Goal: Task Accomplishment & Management: Manage account settings

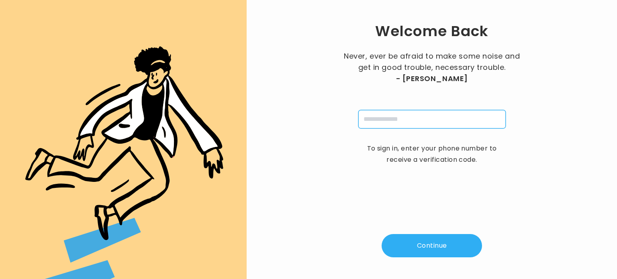
click at [376, 123] on input "tel" at bounding box center [431, 119] width 147 height 18
type input "**********"
click at [431, 238] on button "Continue" at bounding box center [432, 245] width 100 height 23
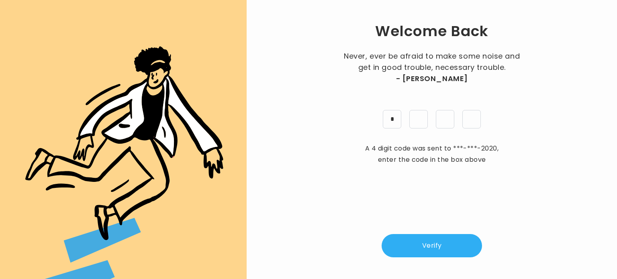
type input "*"
click at [430, 248] on button "Verify" at bounding box center [432, 245] width 100 height 23
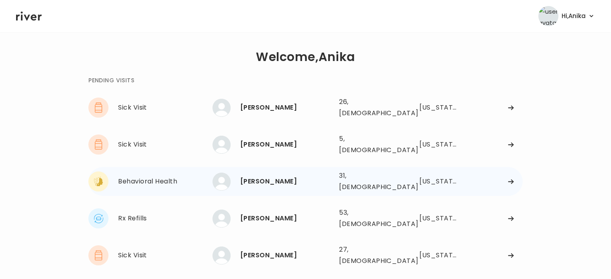
click at [290, 176] on div "[PERSON_NAME]" at bounding box center [286, 181] width 92 height 11
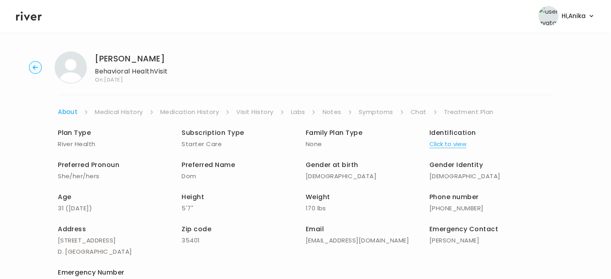
click at [454, 142] on button "Click to view" at bounding box center [447, 144] width 37 height 11
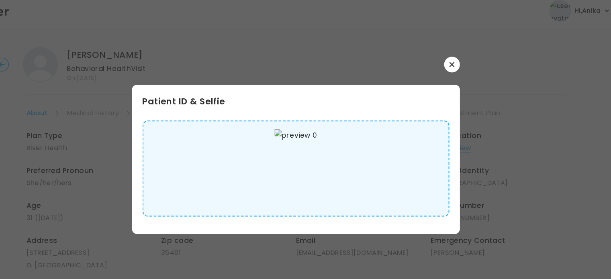
scroll to position [2, 0]
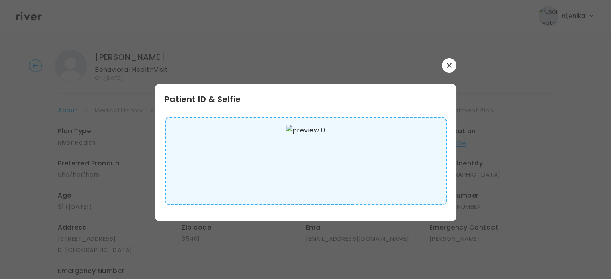
click at [450, 63] on icon "button" at bounding box center [449, 65] width 5 height 5
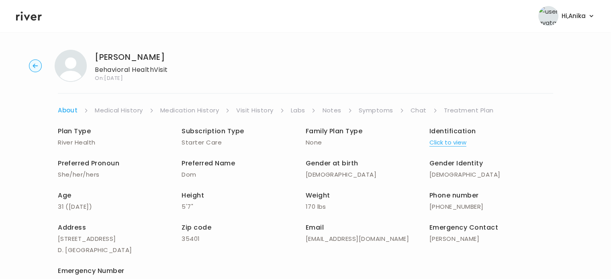
click at [128, 108] on link "Medical History" at bounding box center [119, 110] width 48 height 11
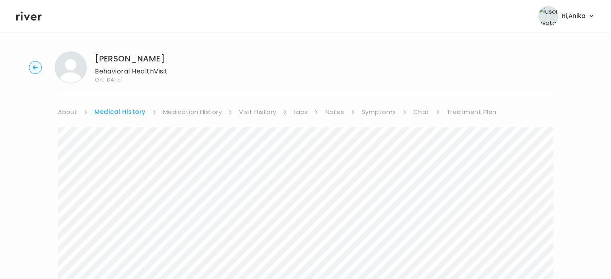
click at [205, 116] on link "Medication History" at bounding box center [192, 111] width 59 height 11
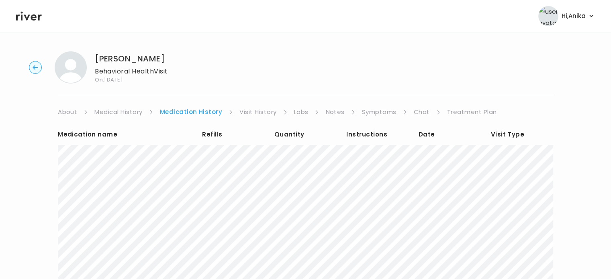
click at [262, 114] on link "Visit History" at bounding box center [257, 111] width 37 height 11
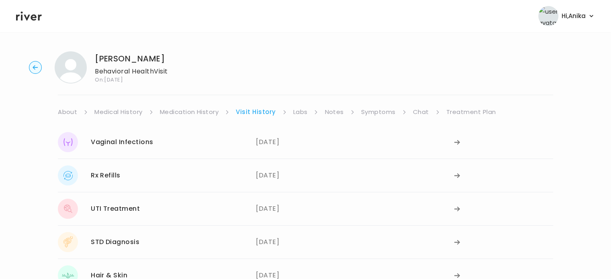
click at [298, 116] on link "Labs" at bounding box center [300, 111] width 14 height 11
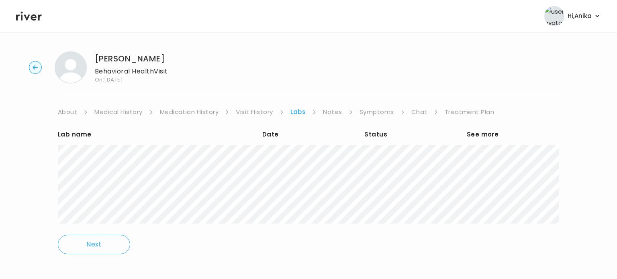
click at [334, 114] on link "Notes" at bounding box center [332, 111] width 19 height 11
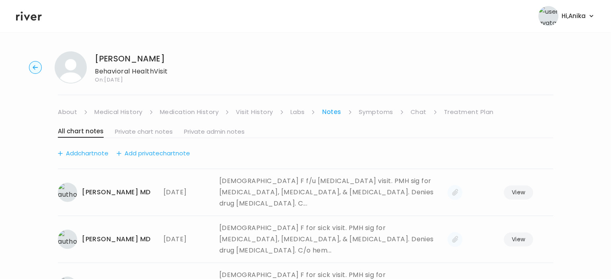
click at [363, 112] on link "Symptoms" at bounding box center [376, 111] width 35 height 11
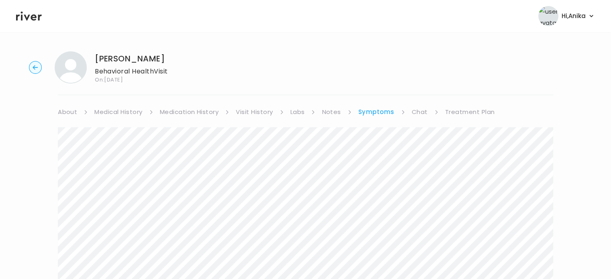
click at [464, 114] on link "Treatment Plan" at bounding box center [470, 111] width 50 height 11
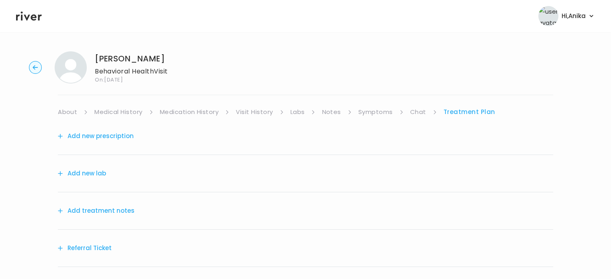
click at [122, 209] on button "Add treatment notes" at bounding box center [96, 210] width 77 height 11
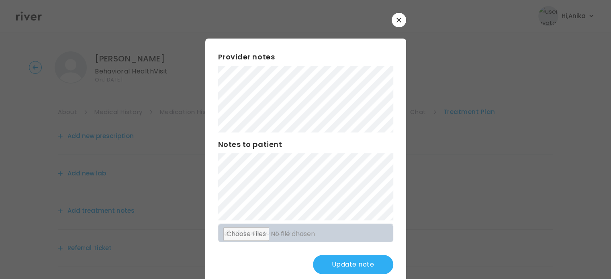
click at [333, 258] on button "Update note" at bounding box center [353, 264] width 80 height 19
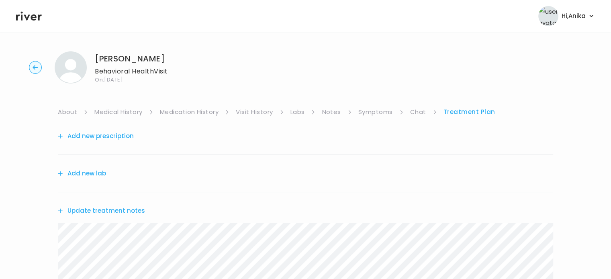
click at [392, 111] on li "Symptoms" at bounding box center [380, 111] width 45 height 11
click at [384, 111] on link "Symptoms" at bounding box center [375, 111] width 35 height 11
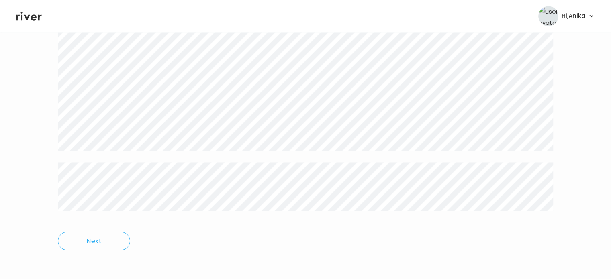
scroll to position [1292, 0]
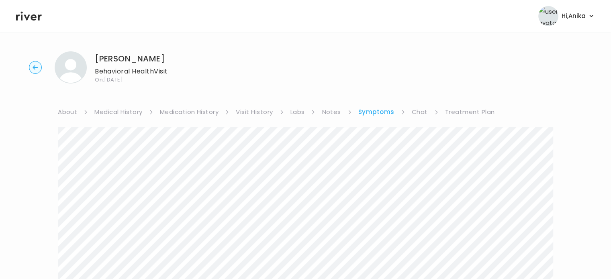
click at [463, 109] on link "Treatment Plan" at bounding box center [470, 111] width 50 height 11
click at [93, 210] on button "Update treatment notes" at bounding box center [101, 210] width 87 height 11
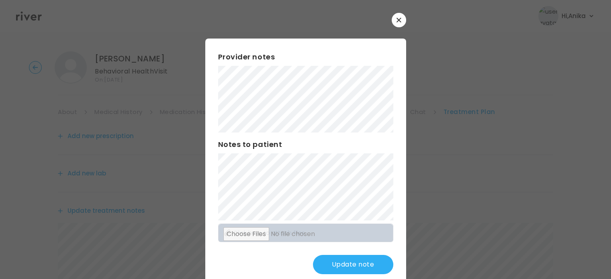
click at [333, 264] on button "Update note" at bounding box center [353, 264] width 80 height 19
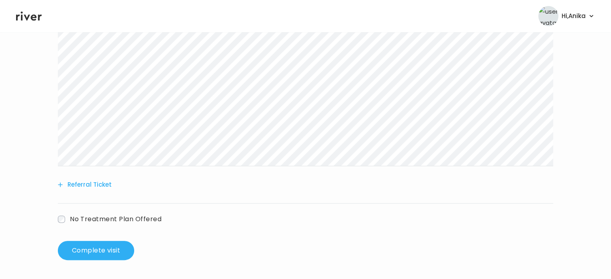
click at [97, 186] on button "Referral Ticket" at bounding box center [85, 184] width 54 height 11
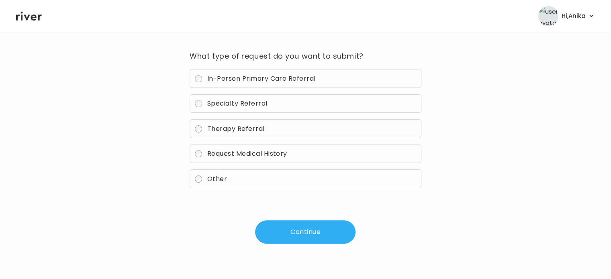
scroll to position [57, 0]
click at [268, 125] on label "Therapy Referral" at bounding box center [305, 129] width 231 height 19
click at [315, 226] on button "Continue" at bounding box center [305, 232] width 100 height 23
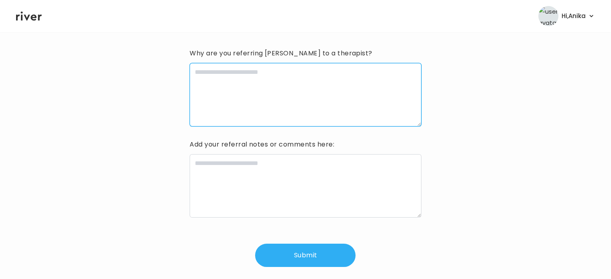
click at [310, 91] on textarea at bounding box center [305, 94] width 231 height 63
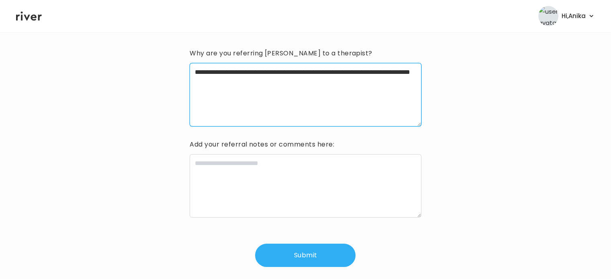
type textarea "**********"
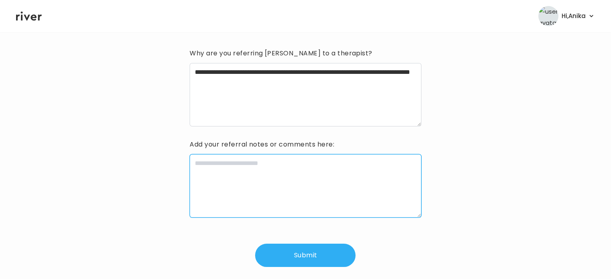
click at [270, 171] on textarea at bounding box center [305, 185] width 231 height 63
type textarea "**********"
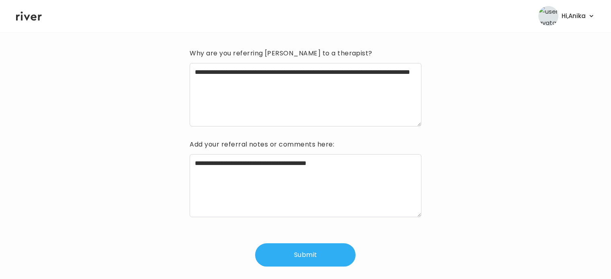
click at [294, 255] on button "Submit" at bounding box center [305, 254] width 100 height 23
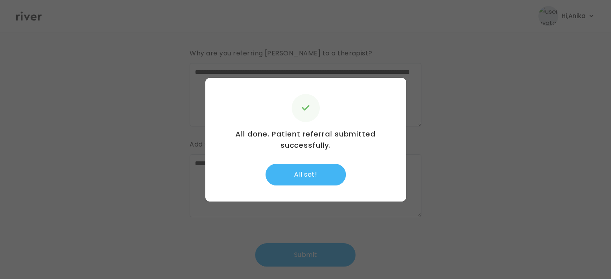
click at [326, 172] on button "All set!" at bounding box center [306, 175] width 80 height 22
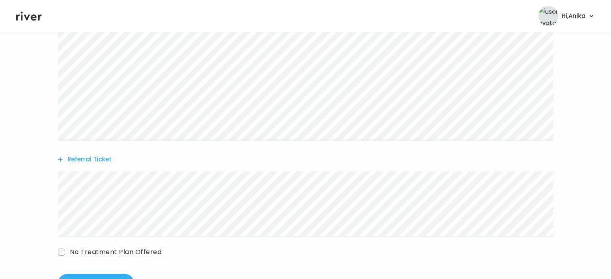
scroll to position [240, 0]
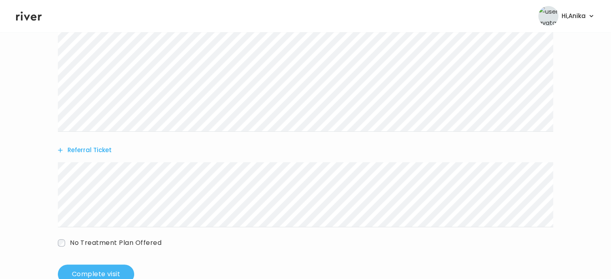
click at [99, 268] on button "Complete visit" at bounding box center [96, 274] width 76 height 19
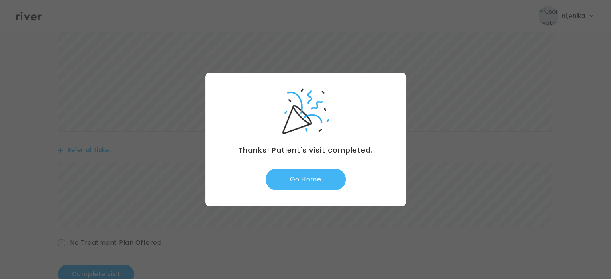
click at [311, 181] on button "Go Home" at bounding box center [306, 180] width 80 height 22
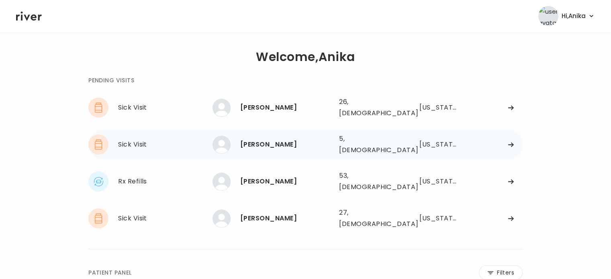
click at [296, 139] on div "Bruce Guaman" at bounding box center [286, 144] width 92 height 11
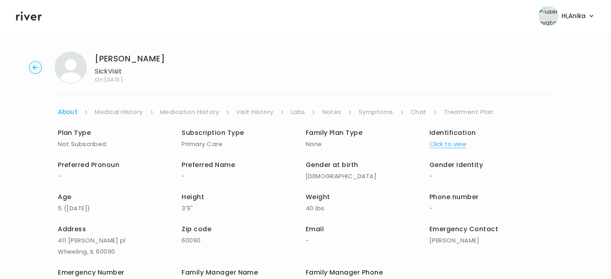
click at [454, 145] on button "Click to view" at bounding box center [447, 144] width 37 height 11
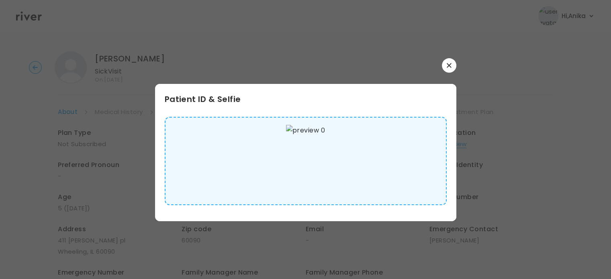
click at [450, 68] on button "button" at bounding box center [449, 65] width 14 height 14
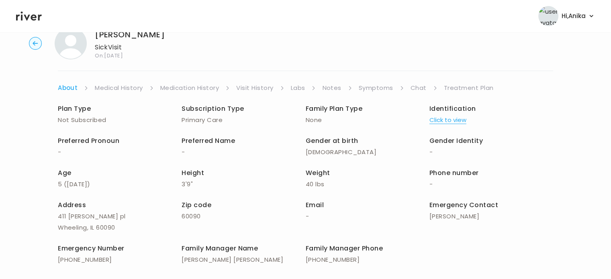
scroll to position [3, 0]
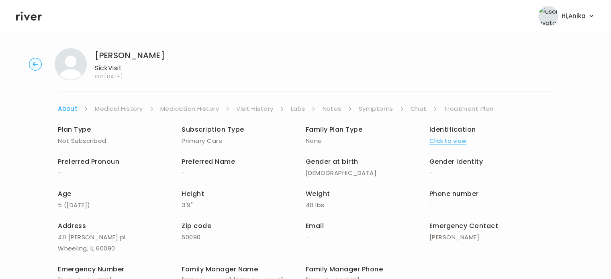
click at [113, 102] on div "Bruce Guaman Sick Visit On: 26 Aug 2025 About Medical History Medication Histor…" at bounding box center [305, 187] width 611 height 291
click at [112, 112] on link "Medical History" at bounding box center [119, 108] width 48 height 11
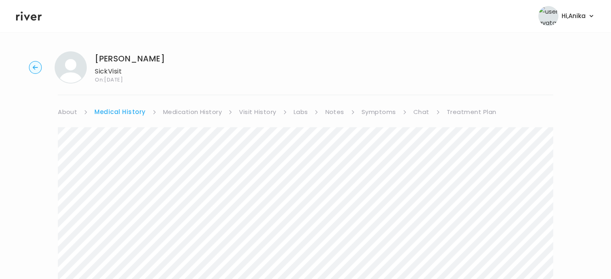
click at [192, 111] on link "Medication History" at bounding box center [192, 111] width 59 height 11
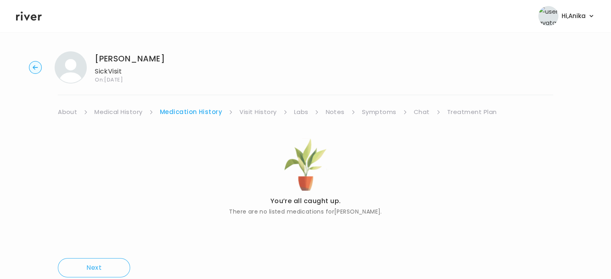
click at [254, 115] on link "Visit History" at bounding box center [257, 111] width 37 height 11
click at [299, 112] on link "Labs" at bounding box center [300, 111] width 14 height 11
click at [332, 115] on link "Notes" at bounding box center [332, 111] width 19 height 11
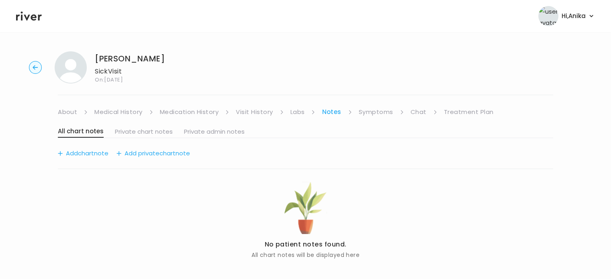
click at [382, 113] on link "Symptoms" at bounding box center [376, 111] width 35 height 11
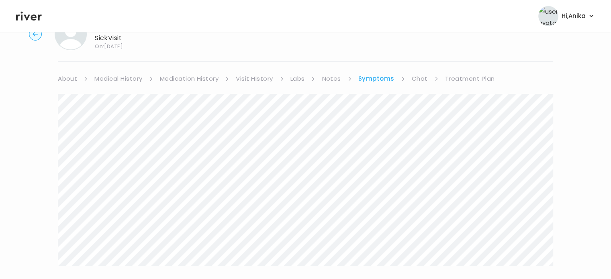
scroll to position [27, 0]
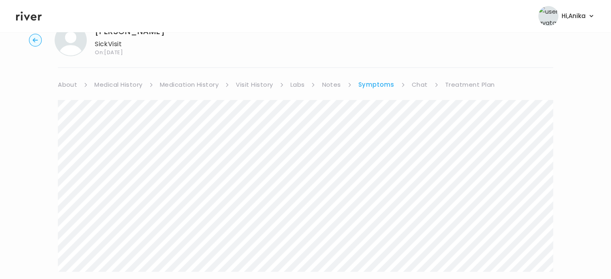
click at [421, 82] on link "Chat" at bounding box center [420, 84] width 16 height 11
click at [461, 88] on link "Treatment Plan" at bounding box center [469, 84] width 50 height 11
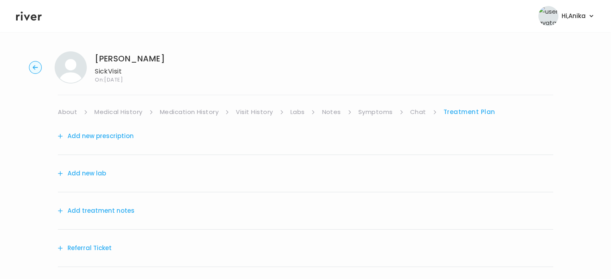
click at [34, 69] on circle "button" at bounding box center [35, 67] width 12 height 12
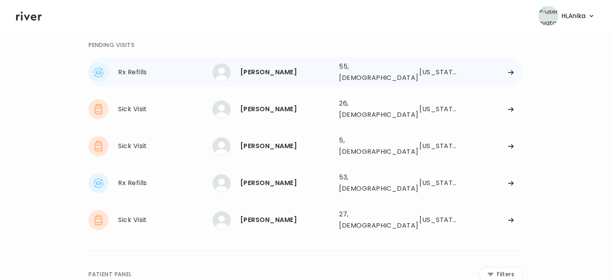
scroll to position [38, 0]
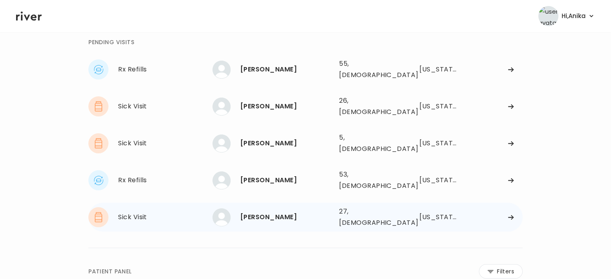
click at [262, 212] on div "Roselyn Biggs" at bounding box center [286, 217] width 92 height 11
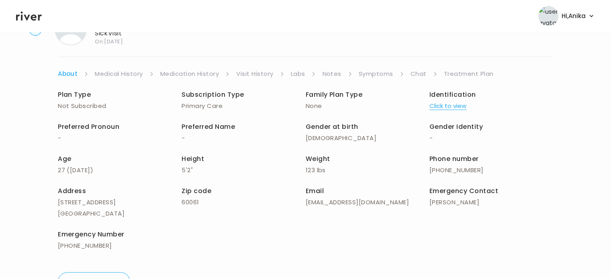
click at [418, 72] on link "Chat" at bounding box center [419, 73] width 16 height 11
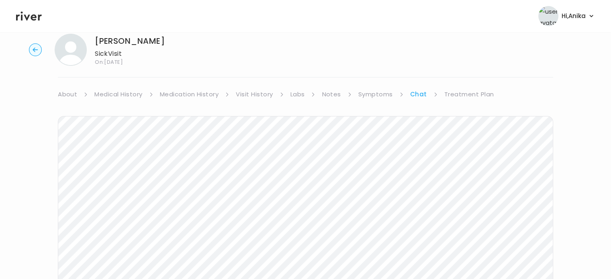
scroll to position [6, 0]
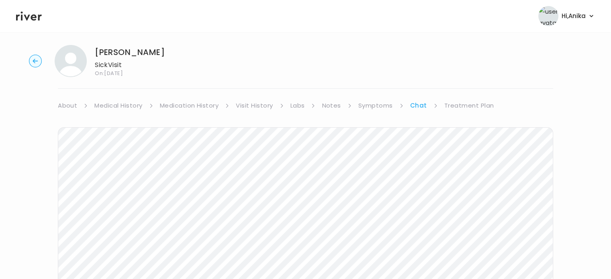
click at [466, 108] on link "Treatment Plan" at bounding box center [469, 105] width 50 height 11
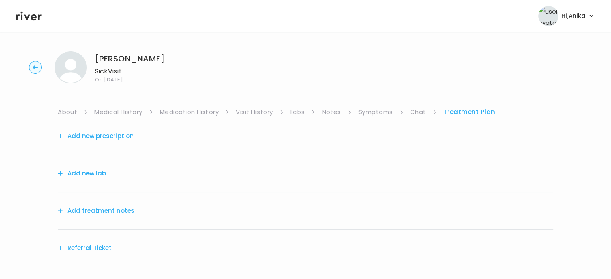
click at [90, 208] on button "Add treatment notes" at bounding box center [96, 210] width 77 height 11
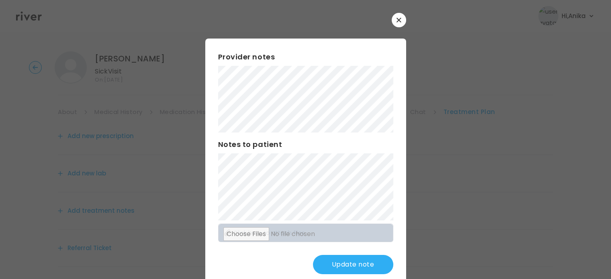
click at [332, 263] on button "Update note" at bounding box center [353, 264] width 80 height 19
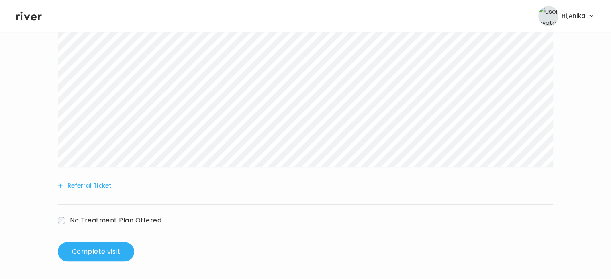
scroll to position [206, 0]
click at [61, 226] on div "Add new prescription Add new lab Update treatment notes Referral Ticket No Trea…" at bounding box center [305, 76] width 495 height 329
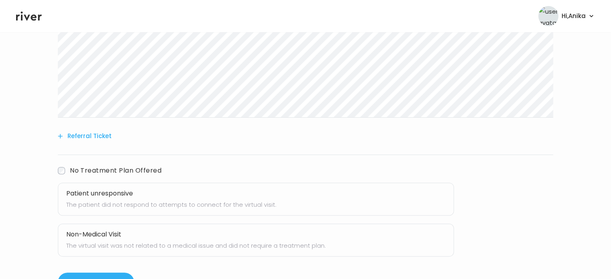
scroll to position [255, 0]
click at [121, 199] on p "The patient did not respond to attempts to connect for the virtual visit." at bounding box center [255, 203] width 379 height 11
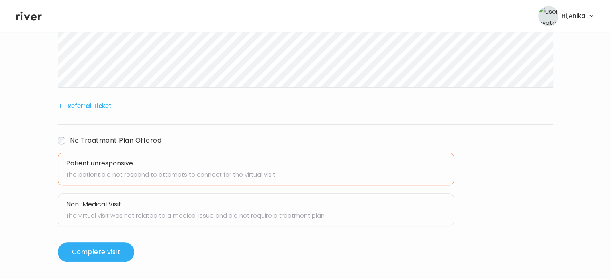
scroll to position [286, 0]
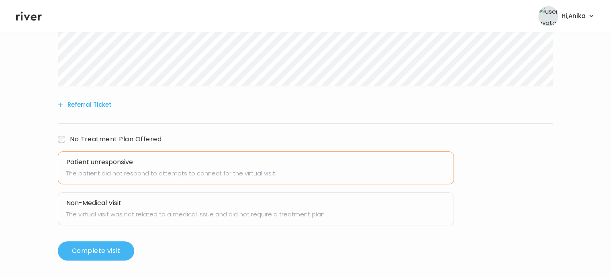
click at [117, 255] on button "Complete visit" at bounding box center [96, 250] width 76 height 19
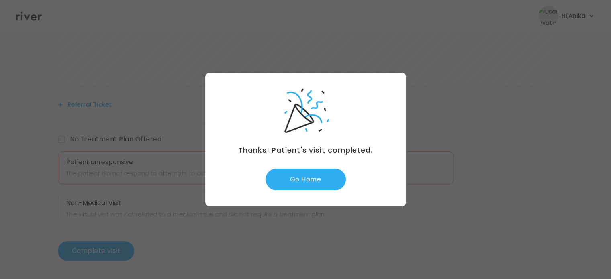
click at [306, 190] on div "Thanks! Patient's visit completed. Go Home" at bounding box center [305, 140] width 201 height 134
click at [305, 179] on button "Go Home" at bounding box center [306, 180] width 80 height 22
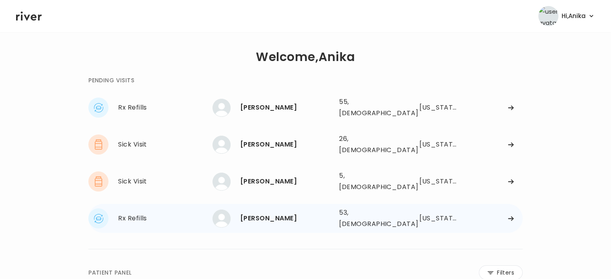
click at [250, 213] on div "Terry Filer" at bounding box center [286, 218] width 92 height 11
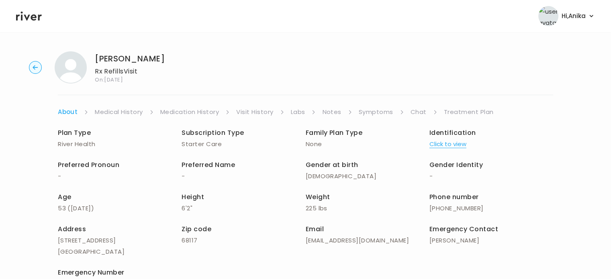
click at [373, 114] on link "Symptoms" at bounding box center [376, 111] width 35 height 11
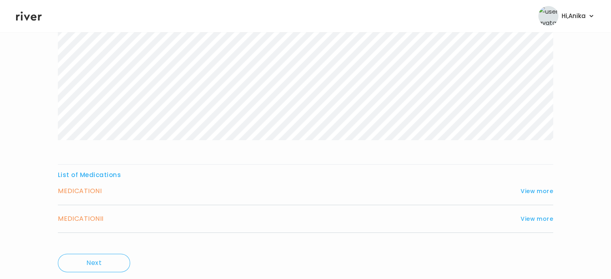
scroll to position [155, 0]
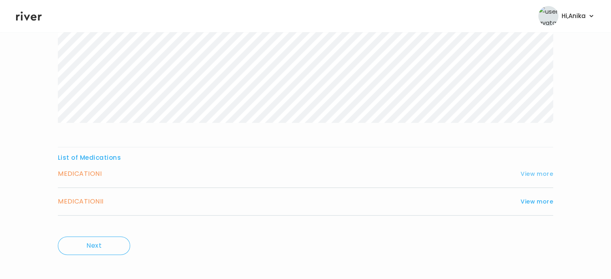
click at [534, 175] on button "View more" at bounding box center [537, 174] width 33 height 10
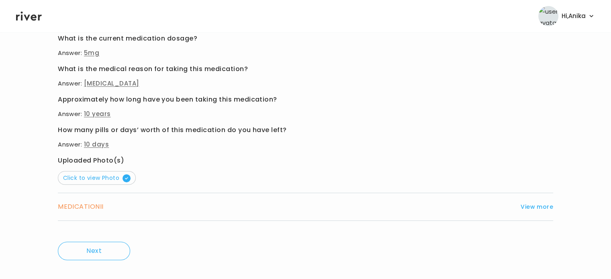
scroll to position [377, 0]
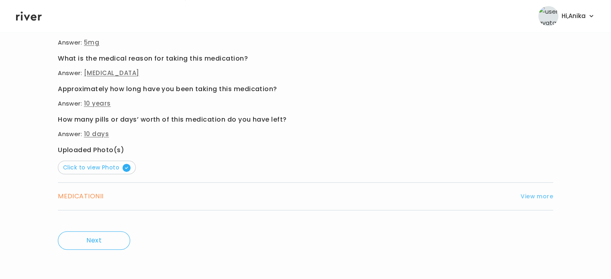
click at [529, 192] on button "View more" at bounding box center [537, 197] width 33 height 10
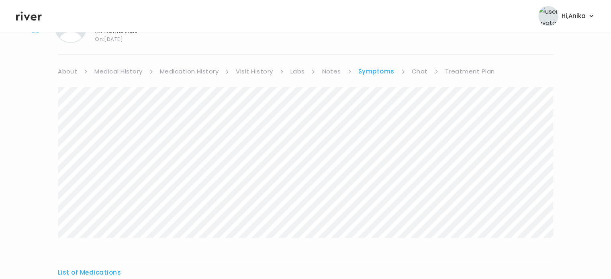
scroll to position [0, 0]
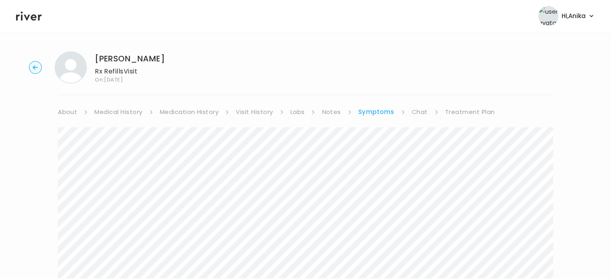
click at [32, 67] on circle "button" at bounding box center [35, 67] width 12 height 12
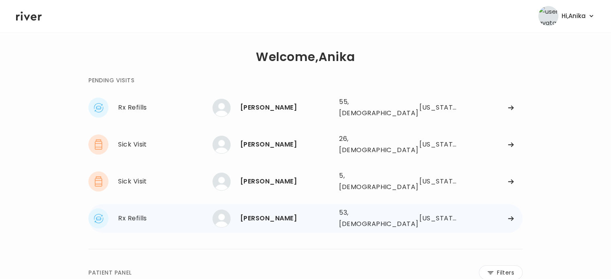
click at [261, 213] on div "Terry Filer" at bounding box center [286, 218] width 92 height 11
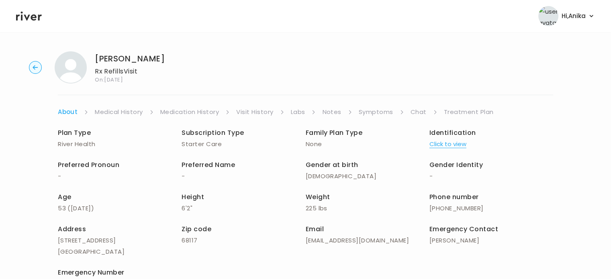
click at [252, 110] on link "Visit History" at bounding box center [254, 111] width 37 height 11
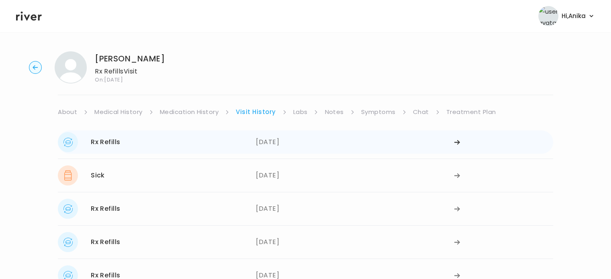
click at [273, 141] on div "07/21/2025" at bounding box center [355, 142] width 198 height 20
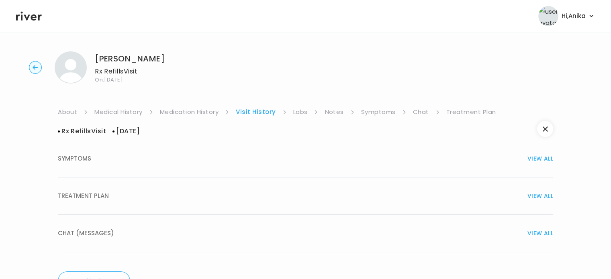
click at [273, 193] on div "TREATMENT PLAN VIEW ALL" at bounding box center [305, 195] width 495 height 11
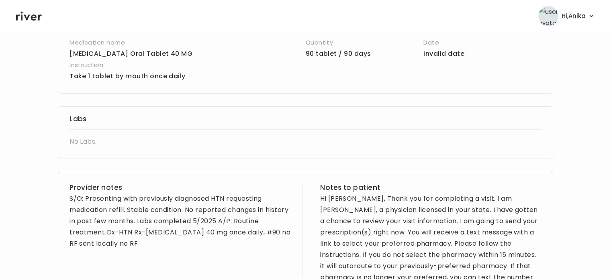
scroll to position [218, 0]
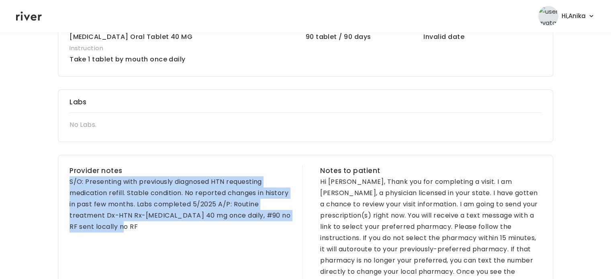
drag, startPoint x: 119, startPoint y: 228, endPoint x: 63, endPoint y: 182, distance: 72.2
click at [63, 182] on div "Provider notes S/O: Presenting with previously diagnosed HTN requesting medicat…" at bounding box center [305, 250] width 495 height 190
copy div "S/O: Presenting with previously diagnosed HTN requesting medication refill. Sta…"
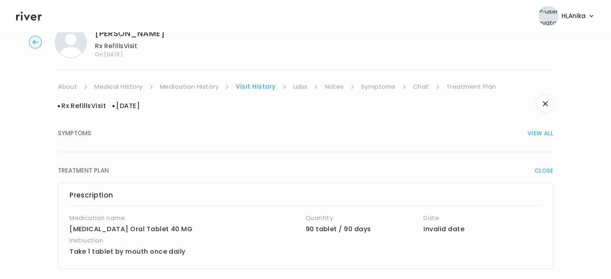
scroll to position [0, 0]
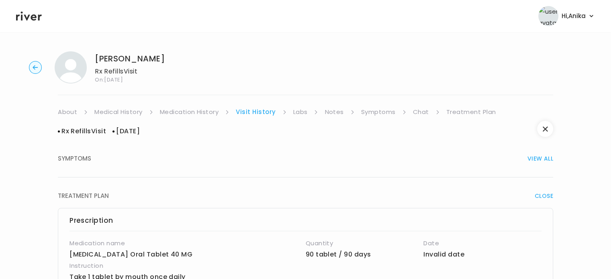
click at [464, 114] on link "Treatment Plan" at bounding box center [471, 111] width 50 height 11
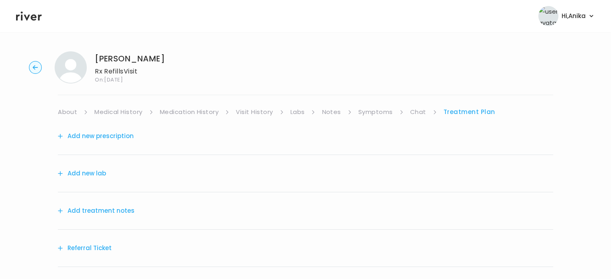
click at [116, 217] on div "Add treatment notes" at bounding box center [305, 210] width 495 height 37
click at [114, 212] on button "Add treatment notes" at bounding box center [96, 210] width 77 height 11
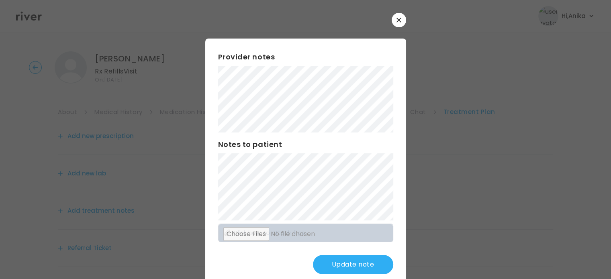
click at [328, 263] on button "Update note" at bounding box center [353, 264] width 80 height 19
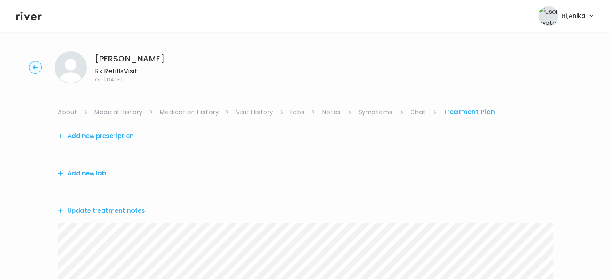
click at [220, 112] on li "Medication History" at bounding box center [195, 111] width 70 height 11
click at [207, 107] on link "Medication History" at bounding box center [189, 111] width 59 height 11
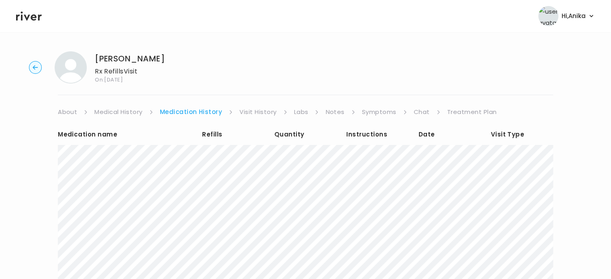
click at [253, 109] on link "Visit History" at bounding box center [257, 111] width 37 height 11
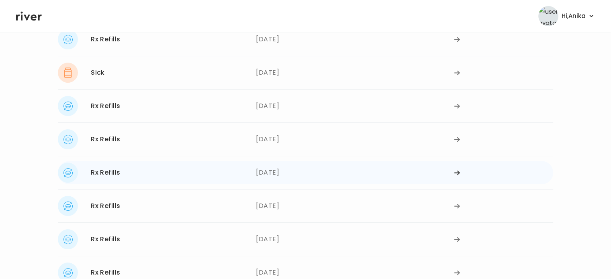
click at [134, 177] on div "Rx Refills 05/19/2025" at bounding box center [157, 173] width 198 height 20
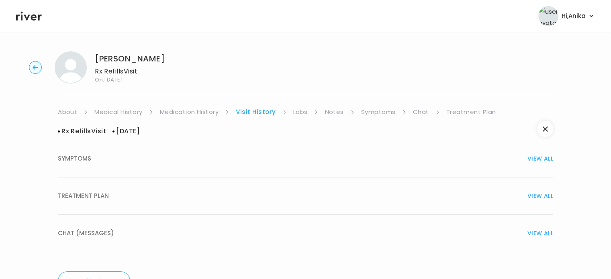
click at [151, 192] on div "TREATMENT PLAN VIEW ALL" at bounding box center [305, 195] width 495 height 11
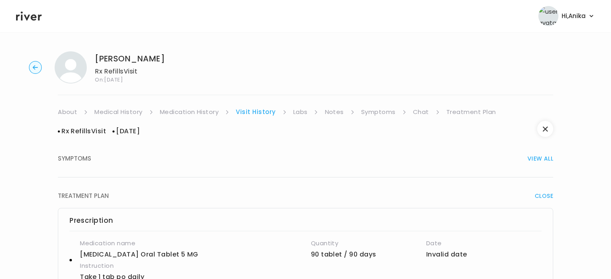
click at [461, 112] on link "Treatment Plan" at bounding box center [471, 111] width 50 height 11
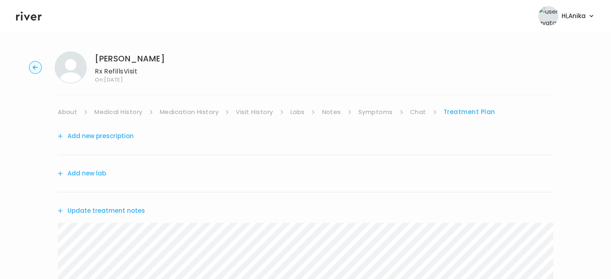
click at [370, 112] on link "Symptoms" at bounding box center [375, 111] width 35 height 11
click at [476, 111] on link "Treatment Plan" at bounding box center [470, 111] width 50 height 11
click at [116, 206] on button "Update treatment notes" at bounding box center [101, 210] width 87 height 11
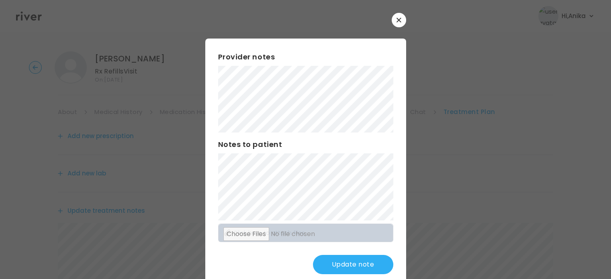
click at [334, 264] on button "Update note" at bounding box center [353, 264] width 80 height 19
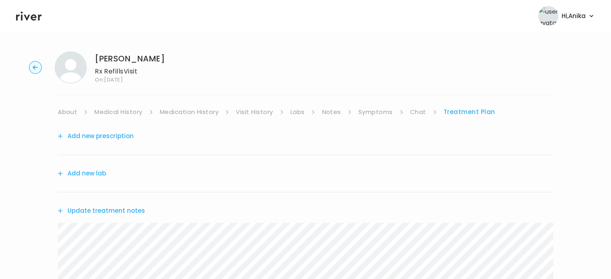
click at [180, 118] on div "Add new prescription" at bounding box center [305, 136] width 495 height 37
click at [190, 115] on link "Medication History" at bounding box center [189, 111] width 59 height 11
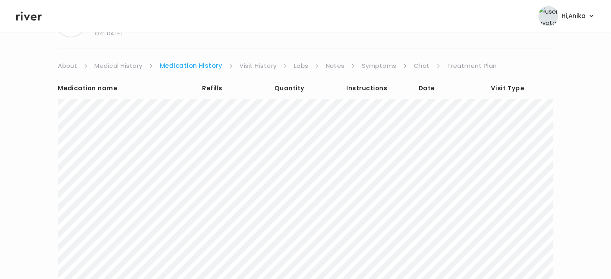
scroll to position [53, 0]
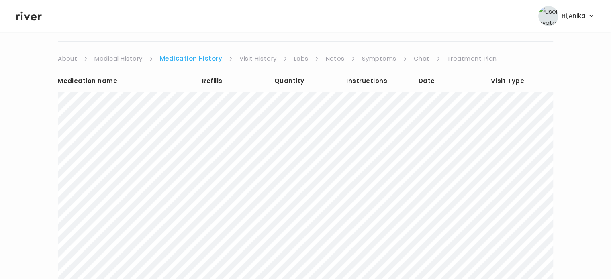
click at [457, 53] on link "Treatment Plan" at bounding box center [472, 58] width 50 height 11
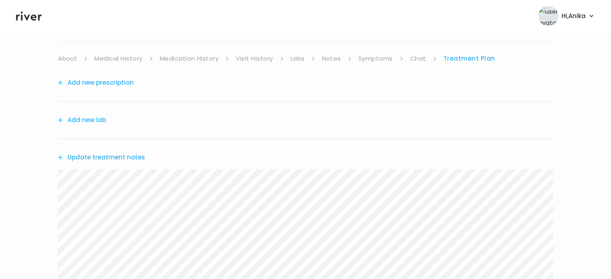
click at [129, 155] on button "Update treatment notes" at bounding box center [101, 157] width 87 height 11
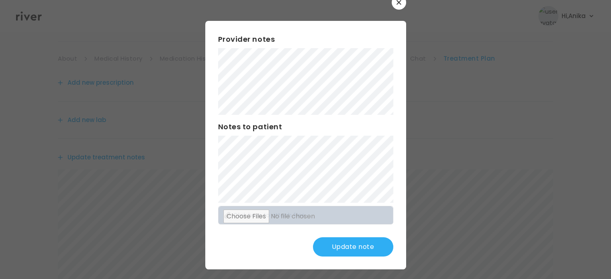
scroll to position [21, 0]
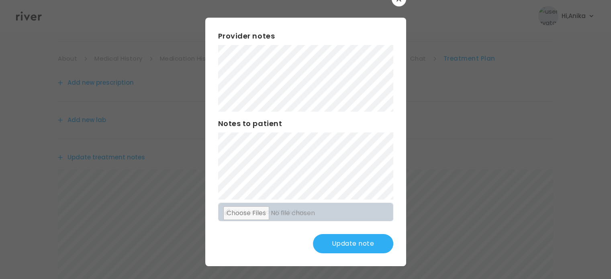
click at [344, 239] on button "Update note" at bounding box center [353, 243] width 80 height 19
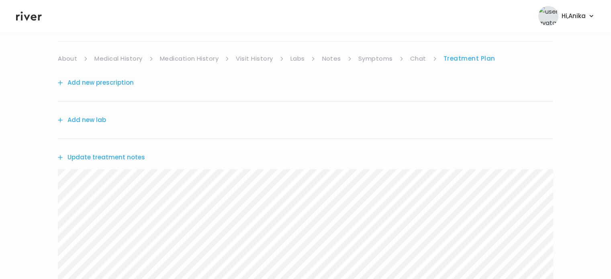
click at [107, 81] on button "Add new prescription" at bounding box center [96, 82] width 76 height 11
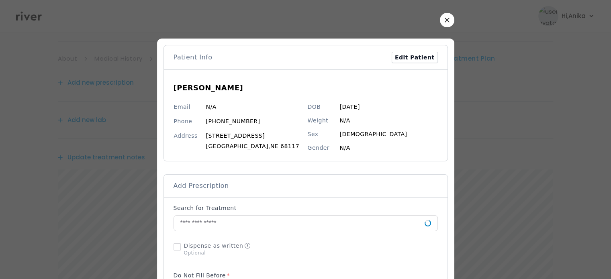
scroll to position [135, 0]
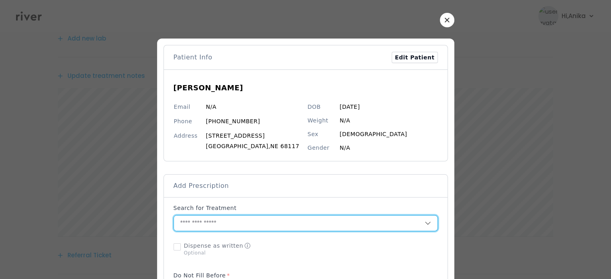
click at [257, 221] on input "text" at bounding box center [299, 223] width 251 height 15
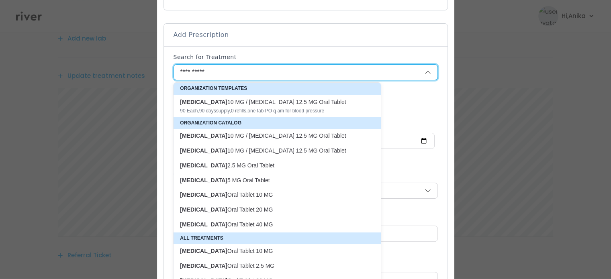
scroll to position [185, 0]
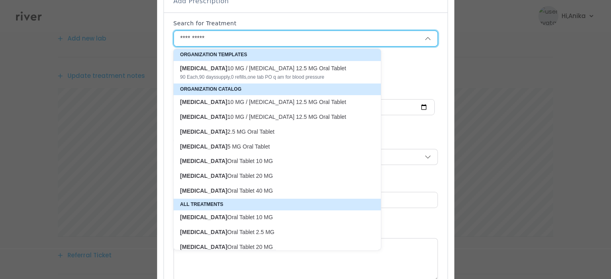
click at [231, 191] on p "Lisinopril Oral Tablet 40 MG" at bounding box center [272, 191] width 185 height 8
type input "**********"
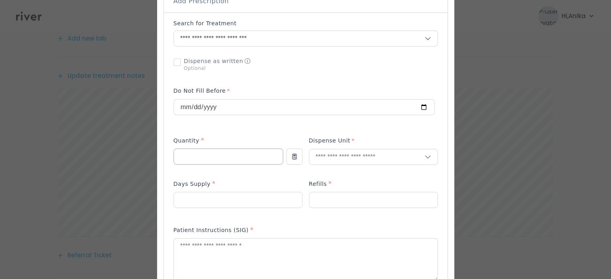
click at [252, 152] on input "number" at bounding box center [228, 156] width 109 height 15
type input "**"
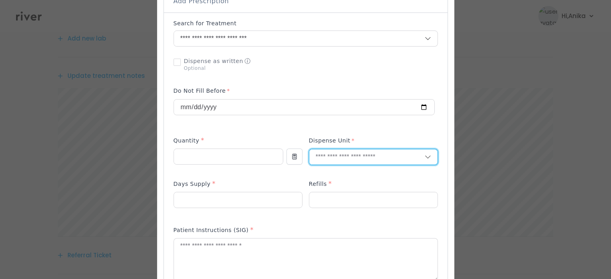
click at [354, 152] on input "text" at bounding box center [366, 156] width 115 height 15
type input "******"
click at [344, 172] on p "Tablet" at bounding box center [374, 174] width 106 height 12
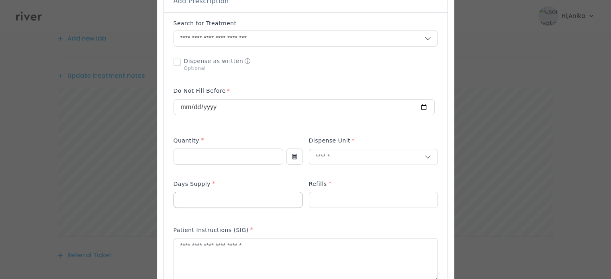
click at [237, 194] on input "number" at bounding box center [238, 199] width 128 height 15
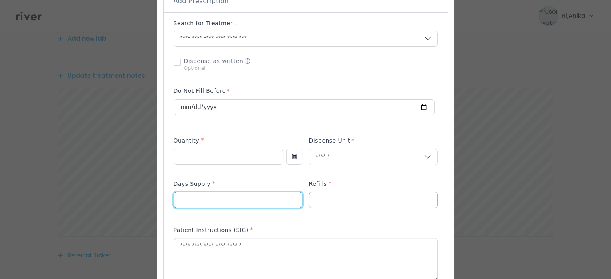
type input "**"
click at [327, 195] on input "number" at bounding box center [373, 199] width 128 height 15
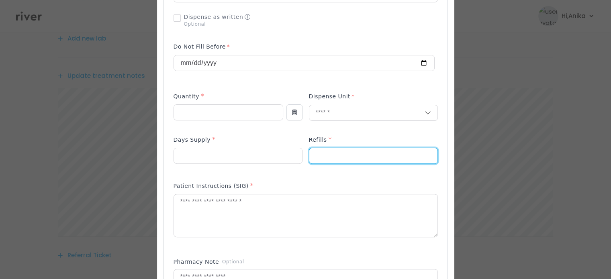
scroll to position [248, 0]
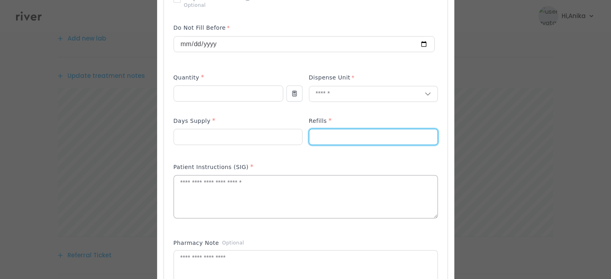
type input "*"
click at [254, 184] on textarea at bounding box center [306, 197] width 264 height 43
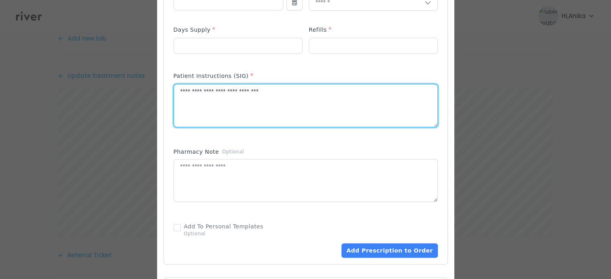
scroll to position [344, 0]
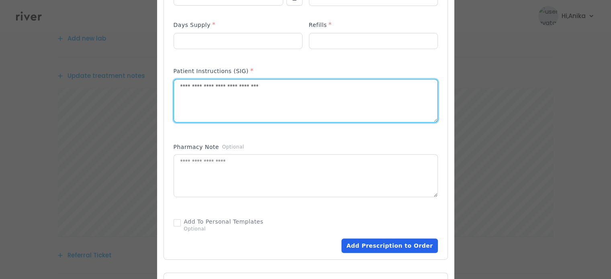
type textarea "**********"
click at [362, 243] on button "Add Prescription to Order" at bounding box center [389, 246] width 96 height 14
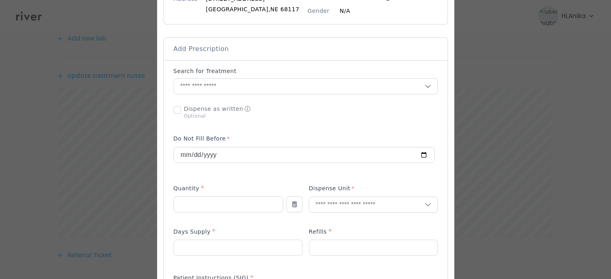
scroll to position [130, 0]
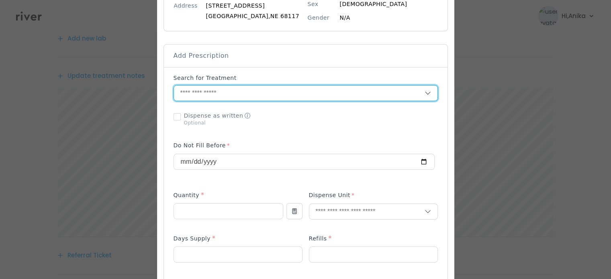
click at [227, 88] on input "text" at bounding box center [299, 93] width 251 height 15
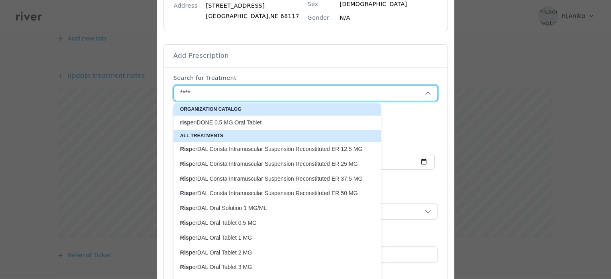
click at [226, 123] on p "risp eriDONE 0.5 MG Oral Tablet" at bounding box center [272, 123] width 185 height 8
type input "**********"
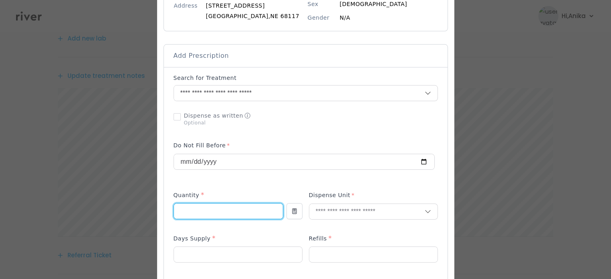
click at [210, 208] on input "number" at bounding box center [228, 211] width 109 height 15
type input "***"
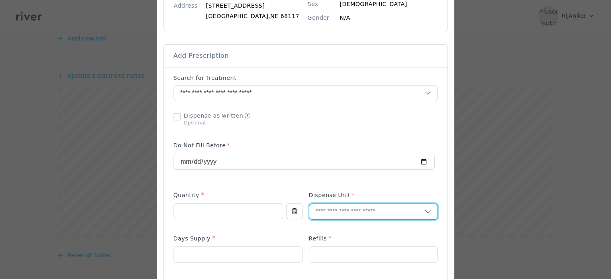
click at [320, 211] on input "text" at bounding box center [366, 211] width 115 height 15
type input "******"
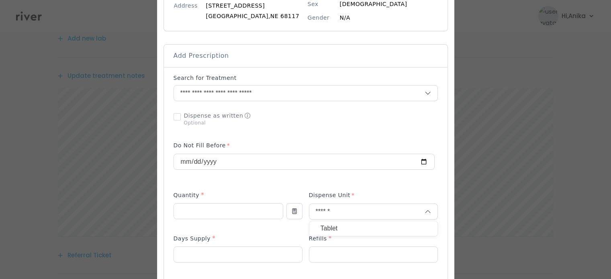
click at [325, 227] on p "Tablet" at bounding box center [374, 229] width 106 height 12
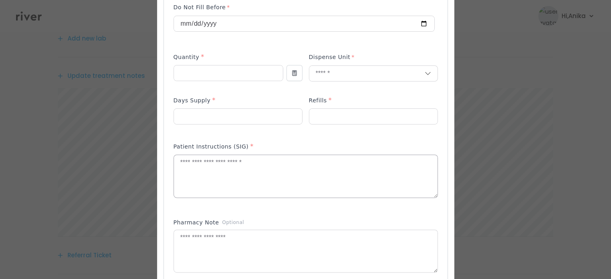
scroll to position [277, 0]
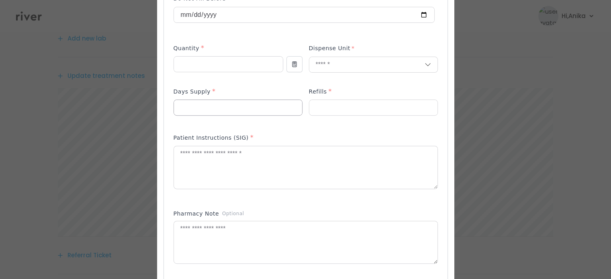
click at [208, 110] on input "number" at bounding box center [238, 107] width 128 height 15
type input "**"
click at [340, 109] on input "number" at bounding box center [373, 107] width 128 height 15
type input "*"
click at [309, 157] on textarea at bounding box center [306, 167] width 264 height 43
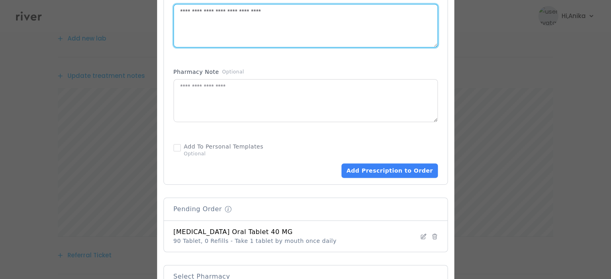
scroll to position [419, 0]
type textarea "**********"
click at [379, 172] on button "Add Prescription to Order" at bounding box center [389, 170] width 96 height 14
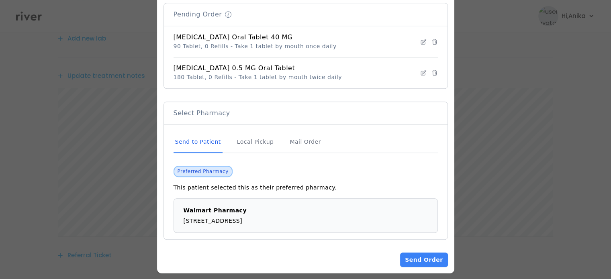
scroll to position [619, 0]
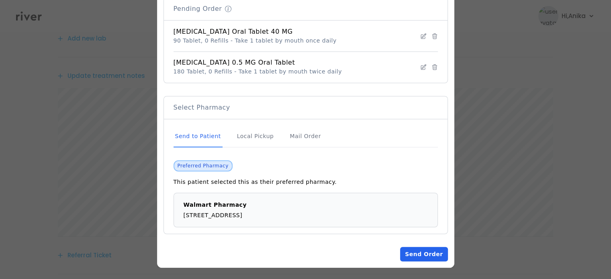
click at [425, 252] on button "Send Order" at bounding box center [423, 254] width 47 height 14
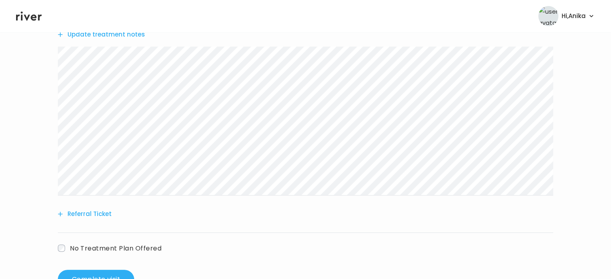
scroll to position [368, 0]
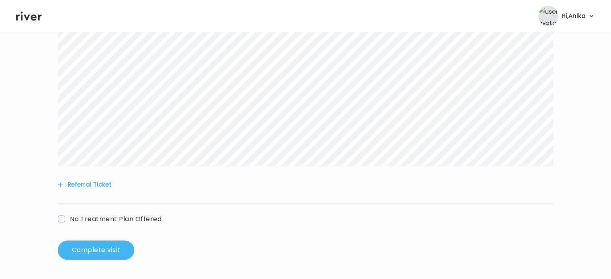
click at [108, 248] on button "Complete visit" at bounding box center [96, 250] width 76 height 19
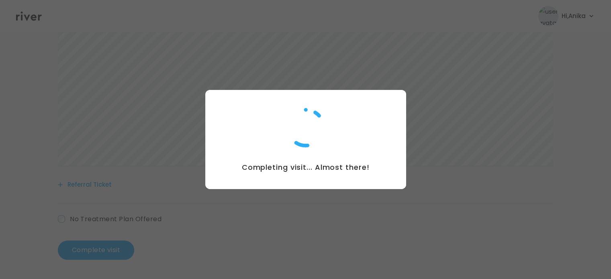
click at [346, 29] on div at bounding box center [305, 139] width 611 height 279
click at [345, 29] on div at bounding box center [305, 139] width 611 height 279
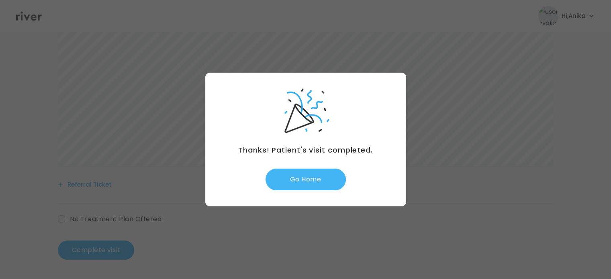
click at [302, 180] on button "Go Home" at bounding box center [306, 180] width 80 height 22
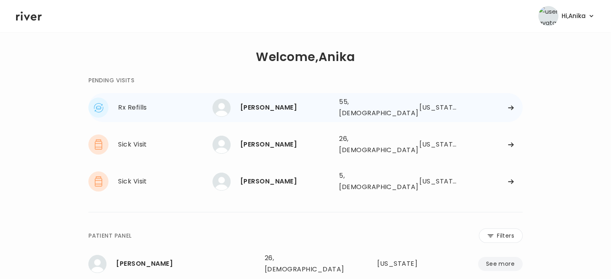
click at [280, 108] on div "[PERSON_NAME]" at bounding box center [286, 107] width 92 height 11
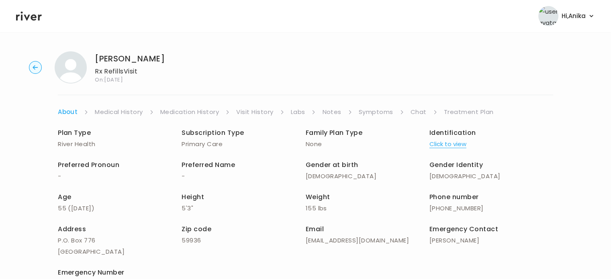
click at [443, 147] on button "Click to view" at bounding box center [447, 144] width 37 height 11
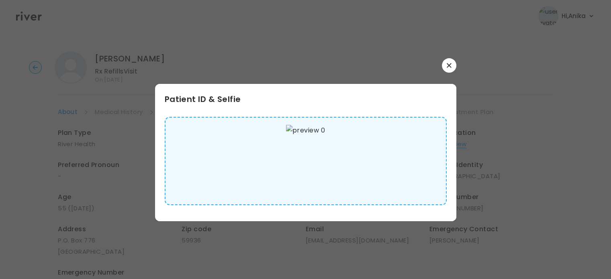
click at [448, 65] on icon "button" at bounding box center [449, 65] width 4 height 4
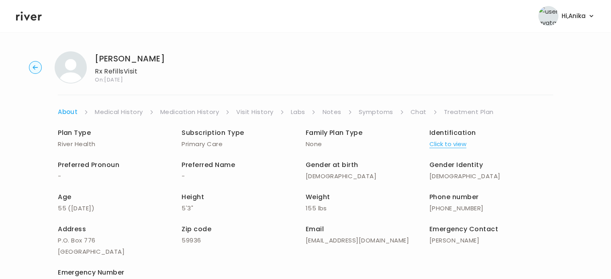
click at [137, 101] on div "[PERSON_NAME] Rx Refills Visit On: [DATE] About Medical History Medication Hist…" at bounding box center [305, 190] width 611 height 291
click at [133, 110] on link "Medical History" at bounding box center [119, 111] width 48 height 11
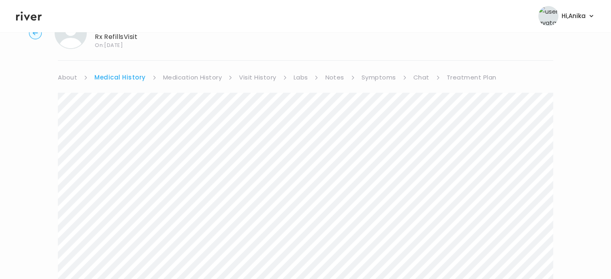
scroll to position [21, 0]
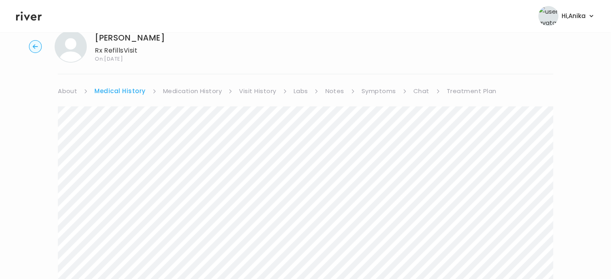
click at [188, 84] on div "[PERSON_NAME] Rx Refills Visit On: [DATE] About Medical History Medication Hist…" at bounding box center [305, 255] width 611 height 462
click at [190, 90] on link "Medication History" at bounding box center [192, 91] width 59 height 11
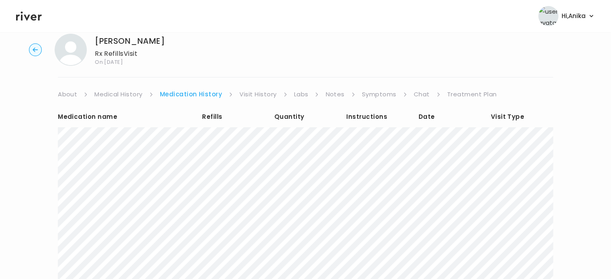
scroll to position [16, 0]
click at [253, 98] on link "Visit History" at bounding box center [257, 96] width 37 height 11
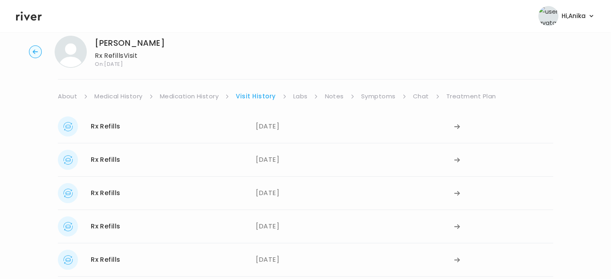
click at [300, 94] on link "Labs" at bounding box center [300, 96] width 14 height 11
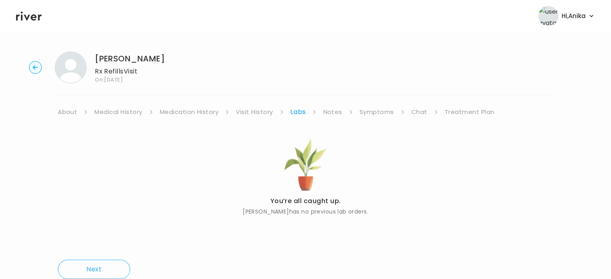
click at [333, 115] on link "Notes" at bounding box center [332, 111] width 19 height 11
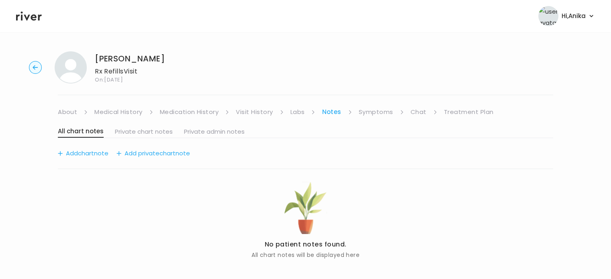
click at [376, 109] on link "Symptoms" at bounding box center [376, 111] width 35 height 11
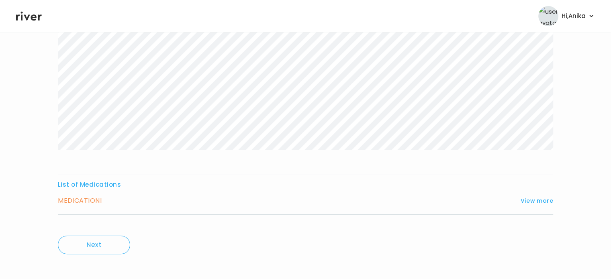
scroll to position [133, 0]
click at [540, 193] on button "View more" at bounding box center [537, 196] width 33 height 10
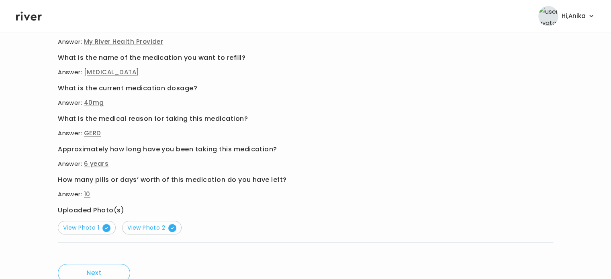
scroll to position [312, 0]
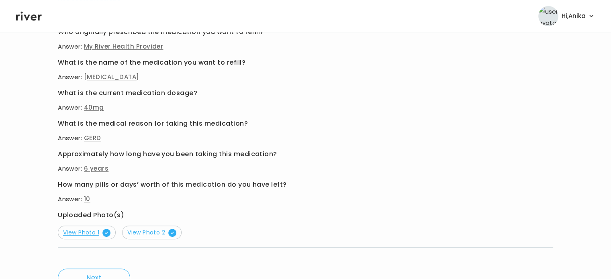
click at [90, 231] on span "View Photo 1" at bounding box center [86, 233] width 47 height 8
click at [143, 227] on button "View Photo 2" at bounding box center [151, 233] width 59 height 14
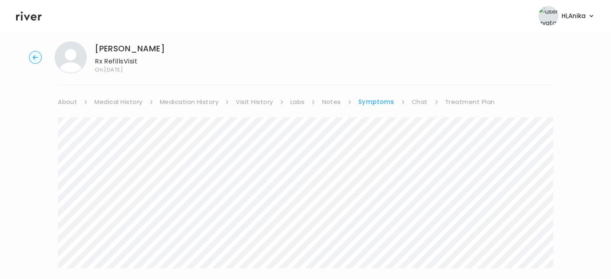
scroll to position [0, 0]
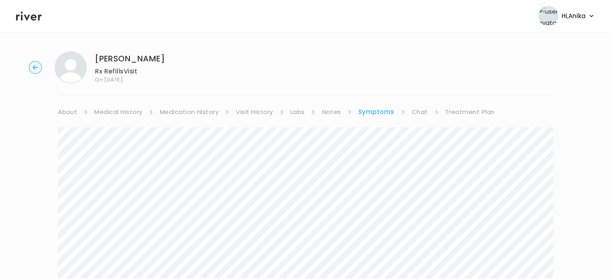
click at [189, 114] on link "Medication History" at bounding box center [189, 111] width 59 height 11
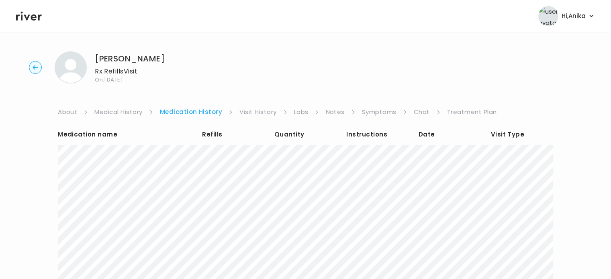
click at [254, 113] on link "Visit History" at bounding box center [257, 111] width 37 height 11
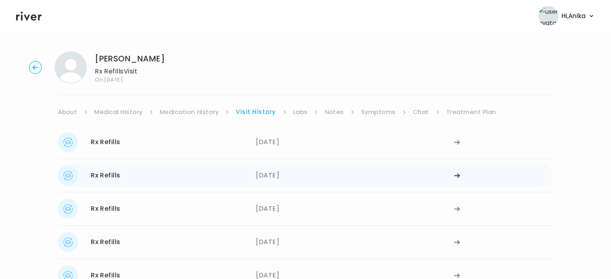
click at [298, 177] on div "03/12/2025" at bounding box center [355, 176] width 198 height 20
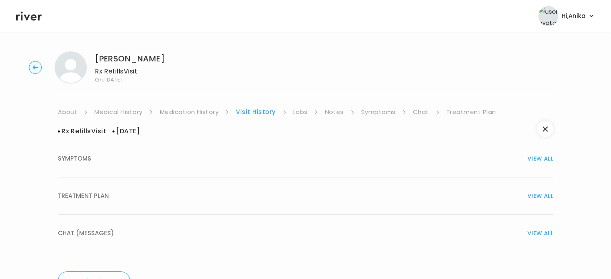
click at [239, 205] on button "TREATMENT PLAN VIEW ALL" at bounding box center [305, 196] width 495 height 37
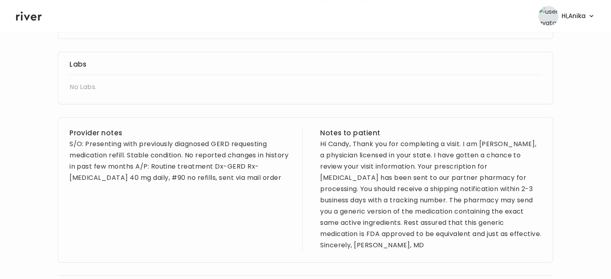
scroll to position [255, 0]
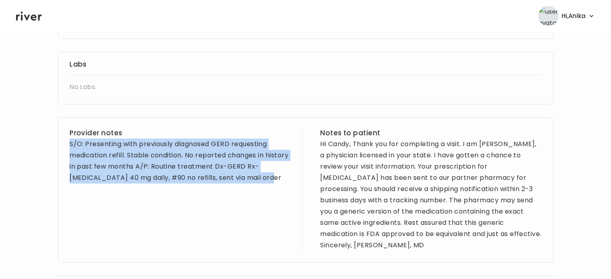
drag, startPoint x: 273, startPoint y: 181, endPoint x: 62, endPoint y: 146, distance: 213.8
click at [62, 146] on div "Provider notes S/O: Presenting with previously diagnosed GERD requesting medica…" at bounding box center [305, 189] width 495 height 145
copy div "S/O: Presenting with previously diagnosed GERD requesting medication refill. St…"
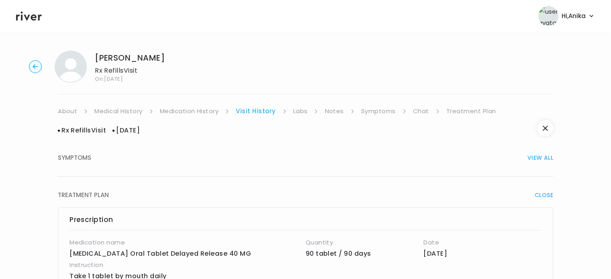
scroll to position [0, 0]
click at [460, 108] on link "Treatment Plan" at bounding box center [471, 111] width 50 height 11
click at [25, 9] on header "Hi, Anika Profile Logout" at bounding box center [305, 16] width 611 height 32
click at [26, 15] on icon at bounding box center [29, 16] width 26 height 9
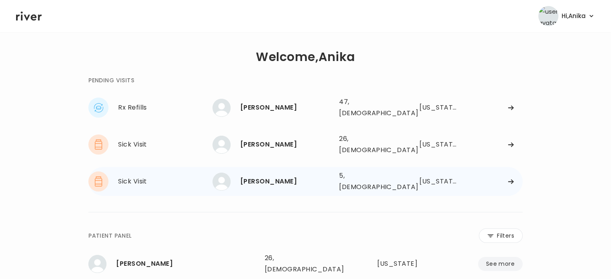
click at [275, 176] on div "[PERSON_NAME]" at bounding box center [286, 181] width 92 height 11
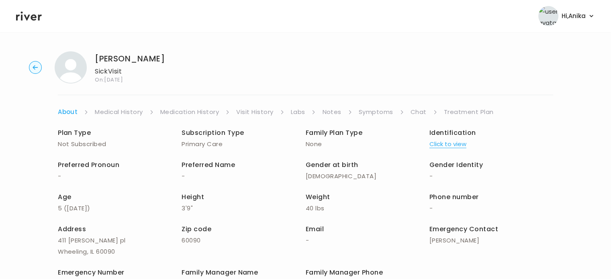
click at [417, 114] on link "Chat" at bounding box center [419, 111] width 16 height 11
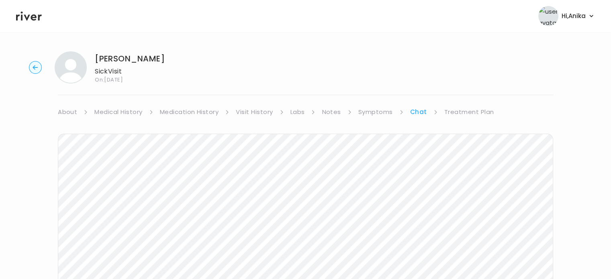
click at [71, 113] on link "About" at bounding box center [67, 111] width 19 height 11
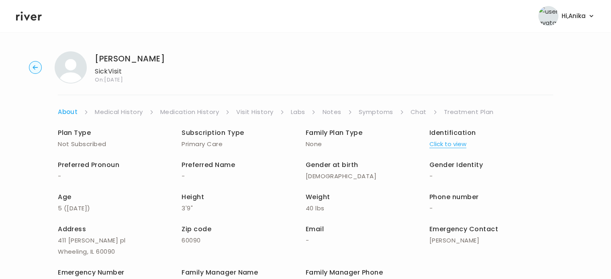
click at [418, 112] on link "Chat" at bounding box center [419, 111] width 16 height 11
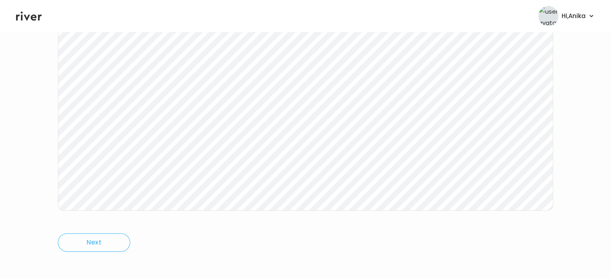
scroll to position [167, 0]
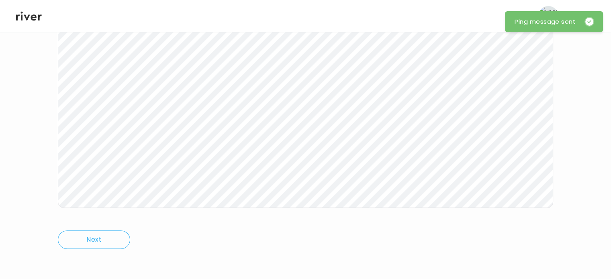
click at [31, 16] on icon at bounding box center [29, 16] width 26 height 12
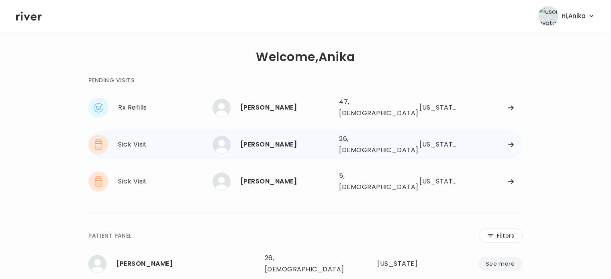
click at [264, 139] on div "Emma Frazzetto" at bounding box center [286, 144] width 92 height 11
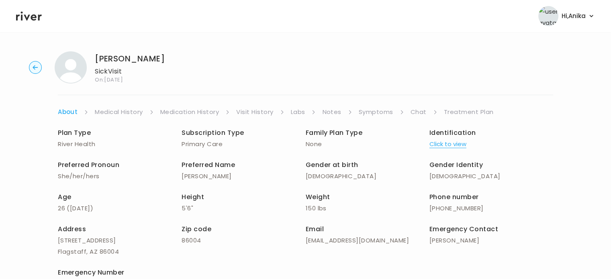
click at [452, 141] on button "Click to view" at bounding box center [447, 144] width 37 height 11
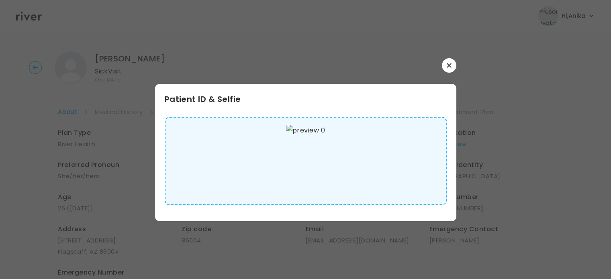
click at [445, 67] on button "button" at bounding box center [449, 65] width 14 height 14
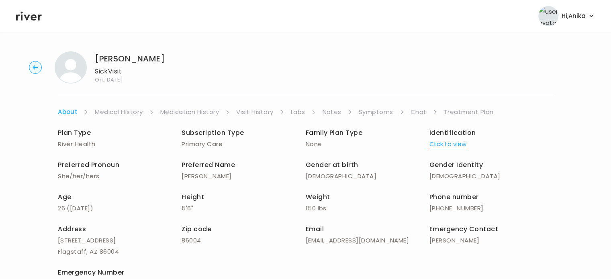
click at [118, 110] on link "Medical History" at bounding box center [119, 111] width 48 height 11
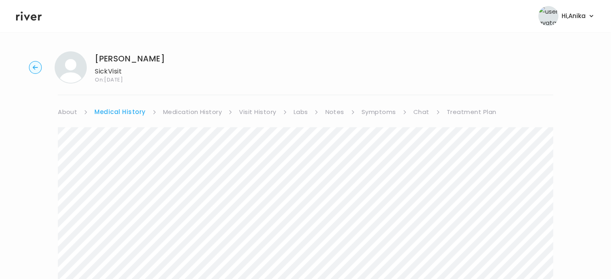
click at [180, 108] on link "Medication History" at bounding box center [192, 111] width 59 height 11
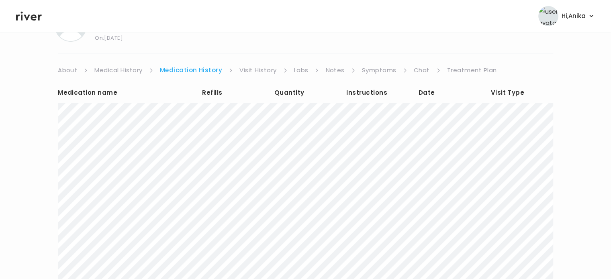
scroll to position [43, 0]
click at [259, 71] on link "Visit History" at bounding box center [257, 69] width 37 height 11
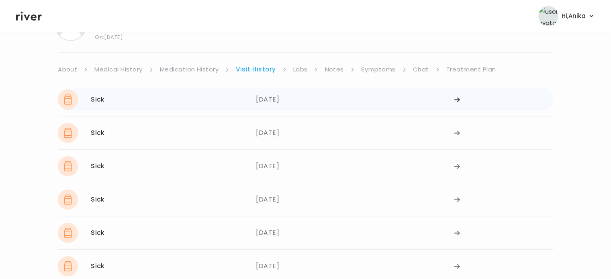
click at [293, 97] on div "07/23/2025" at bounding box center [355, 100] width 198 height 20
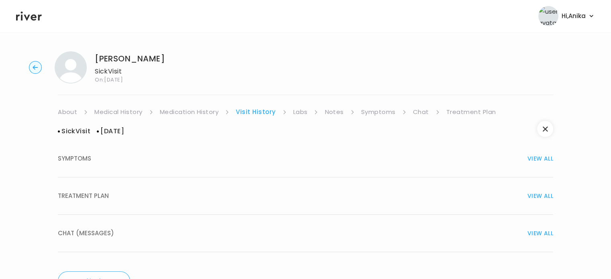
click at [286, 200] on div "TREATMENT PLAN VIEW ALL" at bounding box center [305, 195] width 495 height 11
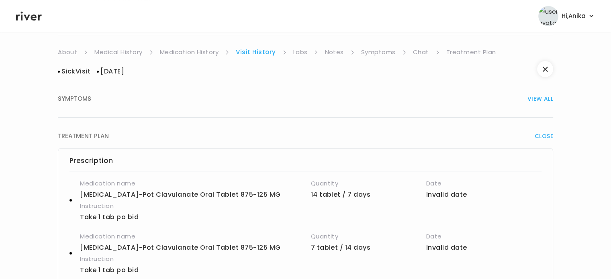
scroll to position [41, 0]
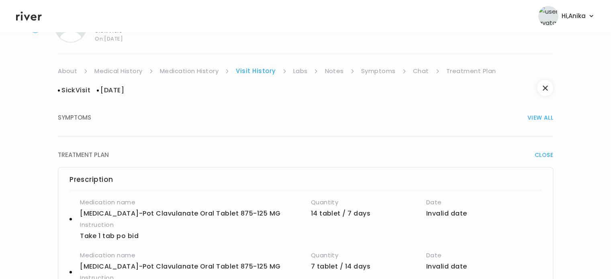
click at [301, 70] on link "Labs" at bounding box center [300, 70] width 14 height 11
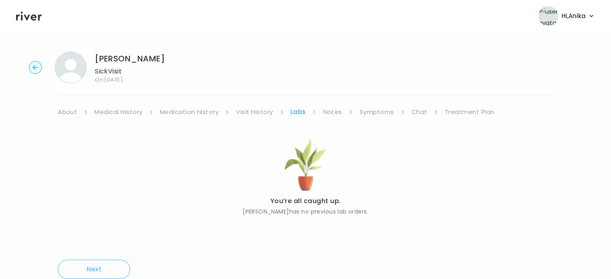
click at [330, 112] on link "Notes" at bounding box center [332, 111] width 19 height 11
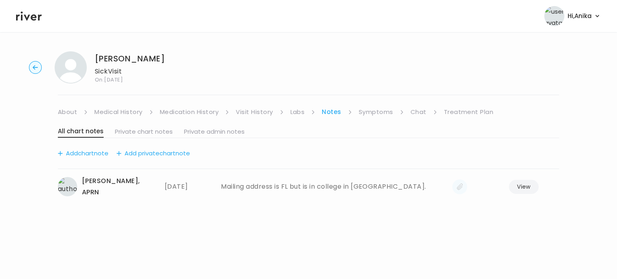
click at [360, 112] on link "Symptoms" at bounding box center [376, 111] width 35 height 11
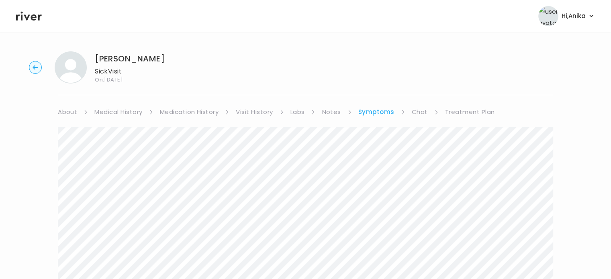
click at [360, 112] on link "Symptoms" at bounding box center [376, 111] width 36 height 11
click at [243, 112] on link "Visit History" at bounding box center [254, 111] width 37 height 11
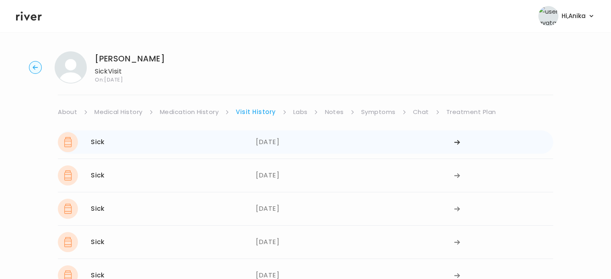
click at [394, 141] on div "07/23/2025" at bounding box center [355, 142] width 198 height 20
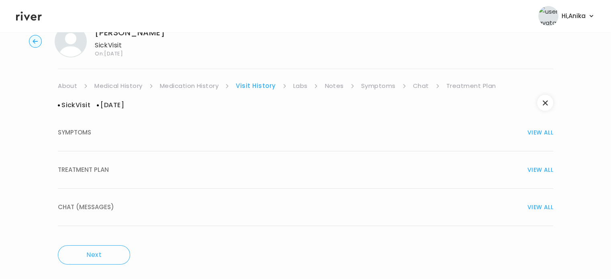
scroll to position [31, 0]
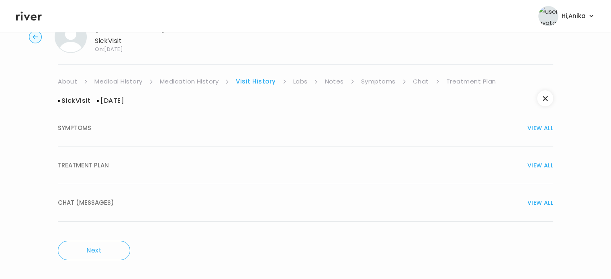
click at [188, 87] on div "Sick Visit 07/23/2025 SYMPTOMS VIEW ALL TREATMENT PLAN VIEW ALL Prescription Me…" at bounding box center [305, 159] width 495 height 144
click at [188, 82] on link "Medication History" at bounding box center [189, 81] width 59 height 11
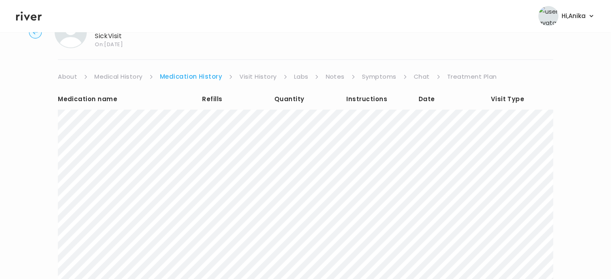
scroll to position [27, 0]
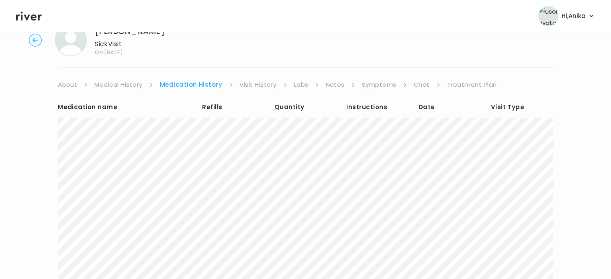
click at [119, 87] on link "Medical History" at bounding box center [118, 84] width 48 height 11
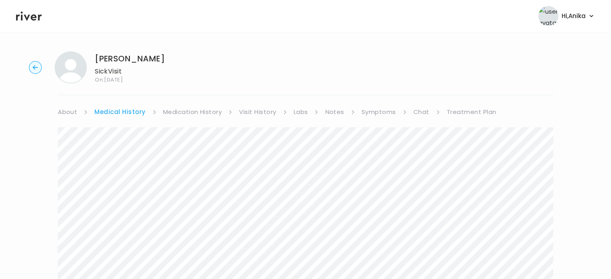
click at [378, 111] on link "Symptoms" at bounding box center [379, 111] width 35 height 11
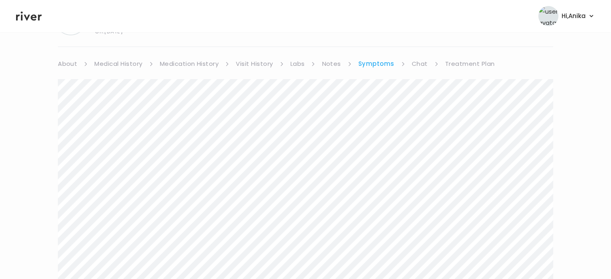
scroll to position [47, 0]
click at [460, 67] on link "Treatment Plan" at bounding box center [470, 64] width 50 height 11
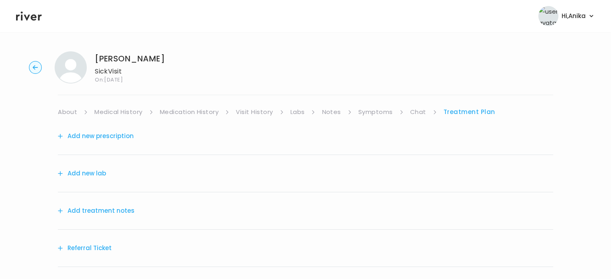
click at [105, 209] on button "Add treatment notes" at bounding box center [96, 210] width 77 height 11
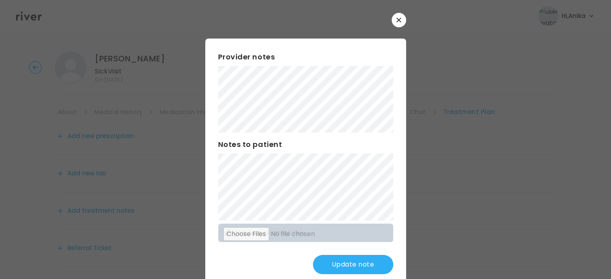
click at [347, 264] on button "Update note" at bounding box center [353, 264] width 80 height 19
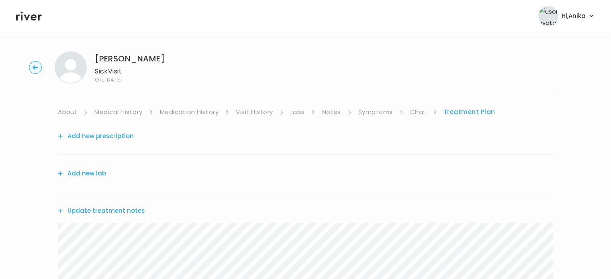
click at [101, 137] on button "Add new prescription" at bounding box center [96, 136] width 76 height 11
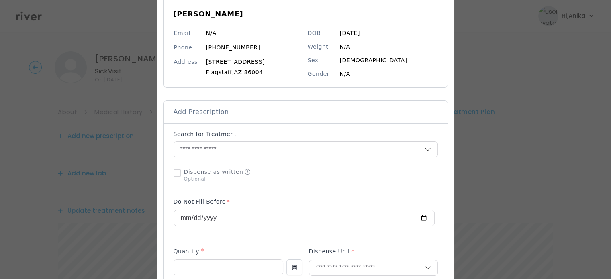
scroll to position [87, 0]
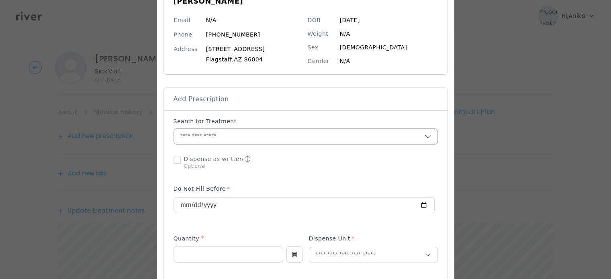
click at [257, 136] on input "text" at bounding box center [299, 136] width 251 height 15
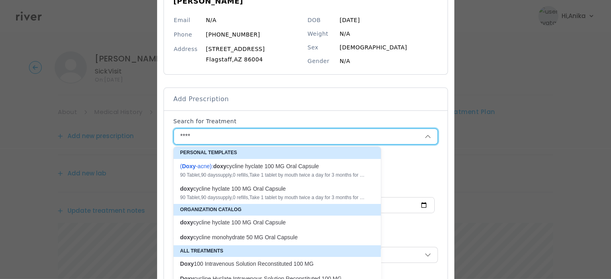
click at [255, 170] on div "( Doxy -acne ): doxy cycline hyclate 100 MG Oral Capsule" at bounding box center [272, 166] width 185 height 8
type input "**********"
type input "**"
type input "*"
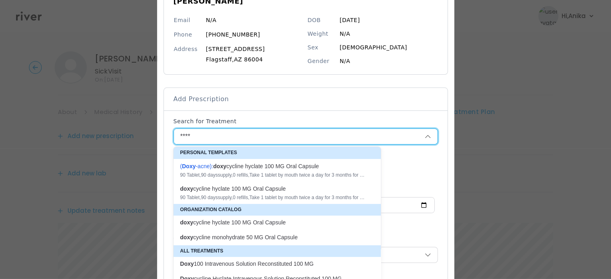
type textarea "**********"
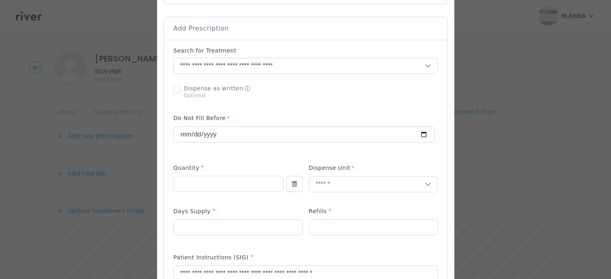
scroll to position [178, 0]
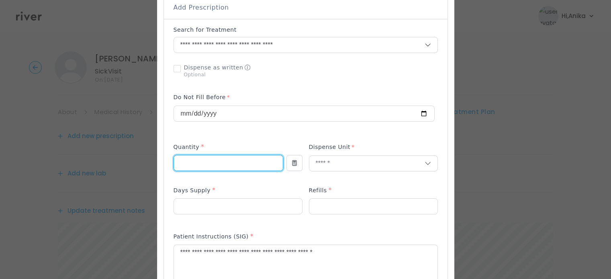
drag, startPoint x: 192, startPoint y: 167, endPoint x: 125, endPoint y: 163, distance: 67.2
click at [125, 163] on div "​" at bounding box center [305, 257] width 611 height 871
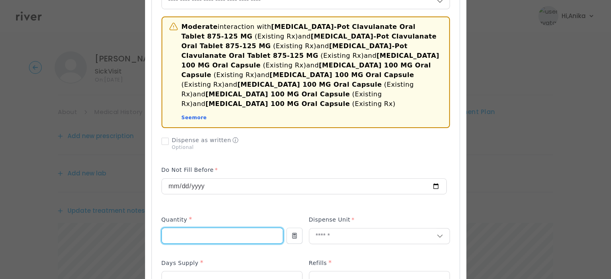
scroll to position [262, 0]
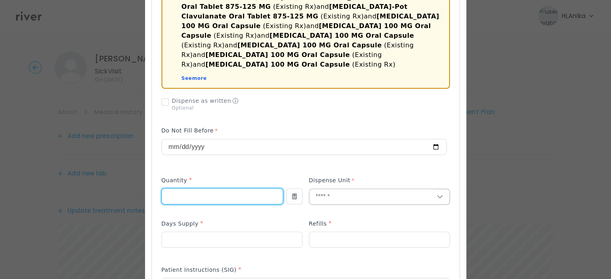
type input "**"
click at [329, 189] on input "text" at bounding box center [372, 196] width 127 height 15
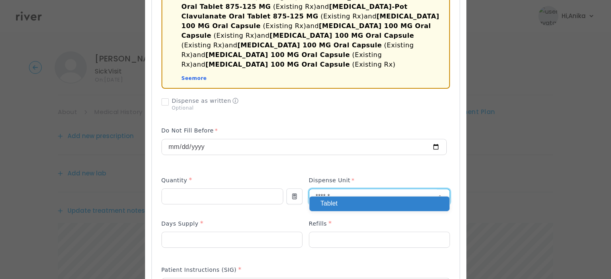
type input "******"
click at [330, 202] on p "Tablet" at bounding box center [380, 204] width 118 height 12
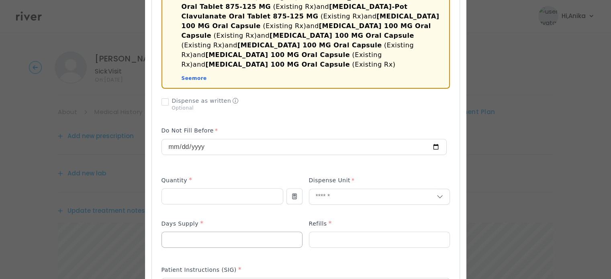
click at [194, 235] on div "**" at bounding box center [231, 244] width 141 height 25
drag, startPoint x: 191, startPoint y: 232, endPoint x: 101, endPoint y: 230, distance: 90.0
click at [101, 230] on div "​" at bounding box center [305, 231] width 611 height 987
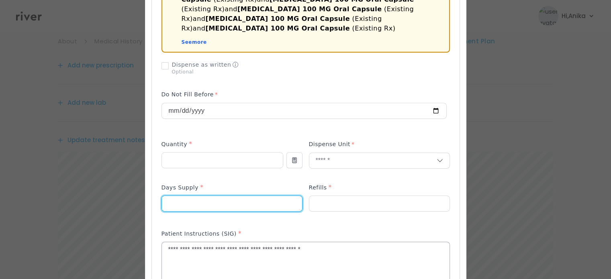
scroll to position [311, 0]
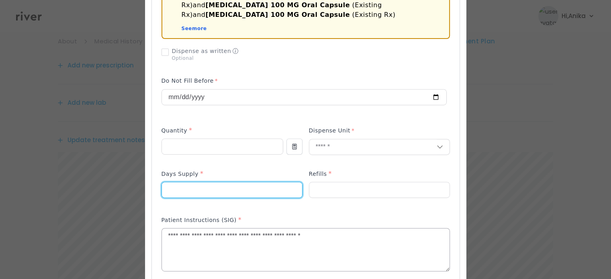
type input "*"
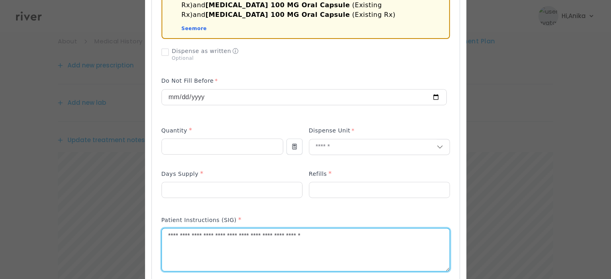
drag, startPoint x: 276, startPoint y: 225, endPoint x: 329, endPoint y: 228, distance: 53.9
click at [329, 229] on textarea "**********" at bounding box center [306, 250] width 288 height 43
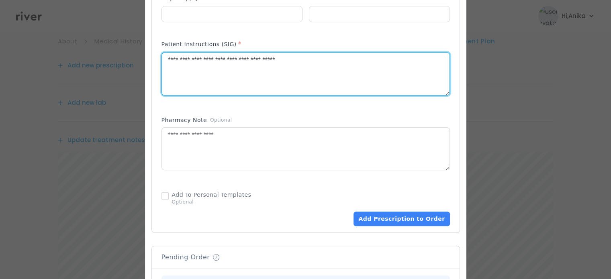
scroll to position [505, 0]
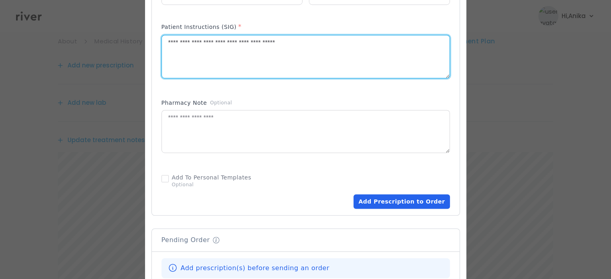
type textarea "**********"
click at [380, 194] on button "Add Prescription to Order" at bounding box center [402, 201] width 96 height 14
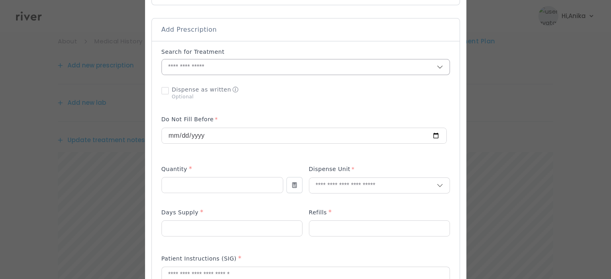
scroll to position [152, 0]
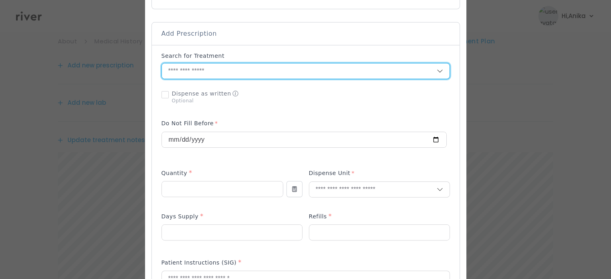
click at [242, 67] on input "text" at bounding box center [299, 70] width 275 height 15
type input "*"
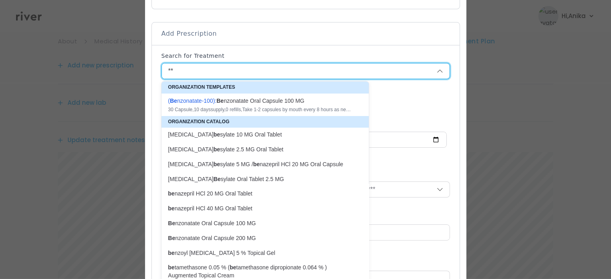
click at [243, 97] on div "( Be nzonatate-100 ): Be nzonatate Oral Capsule 100 MG" at bounding box center [260, 101] width 185 height 8
type input "**********"
type input "**"
type input "*"
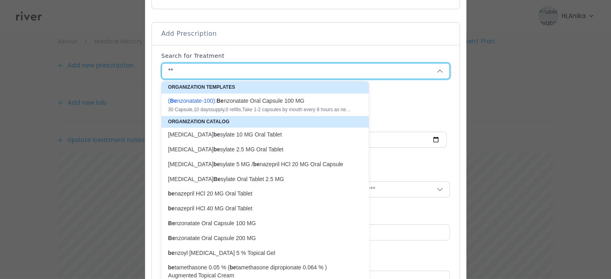
type textarea "**********"
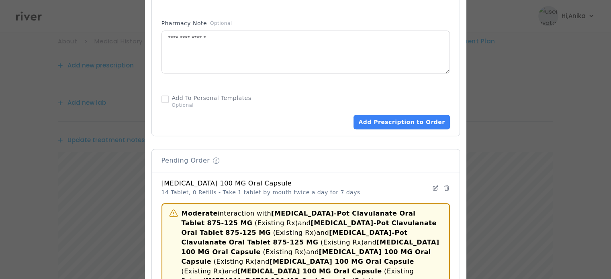
scroll to position [469, 0]
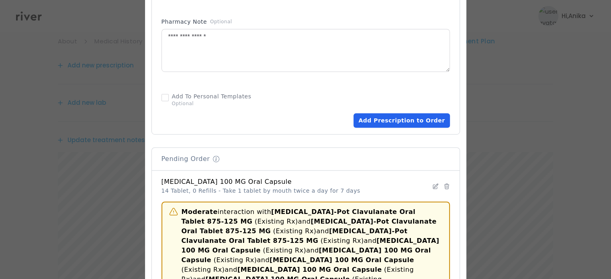
click at [381, 123] on button "Add Prescription to Order" at bounding box center [402, 120] width 96 height 14
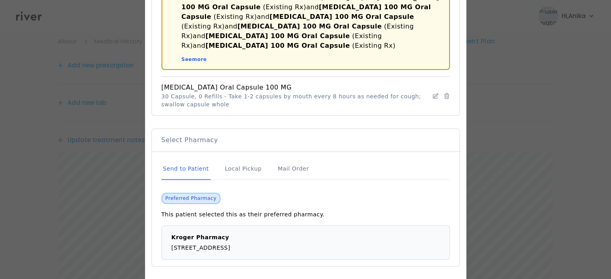
scroll to position [736, 0]
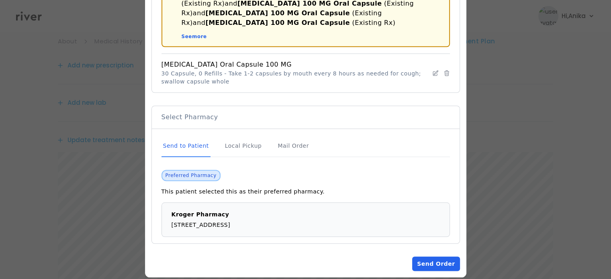
click at [425, 257] on button "Send Order" at bounding box center [435, 264] width 47 height 14
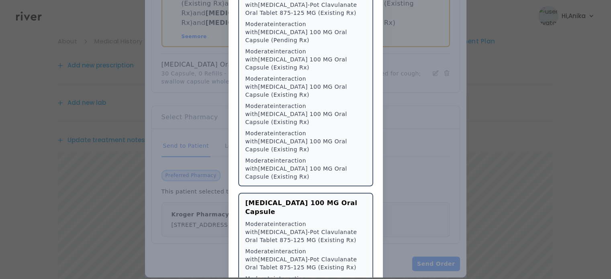
scroll to position [1456, 0]
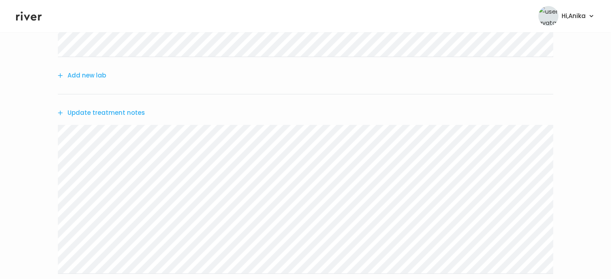
scroll to position [266, 0]
click at [108, 106] on button "Update treatment notes" at bounding box center [101, 107] width 87 height 11
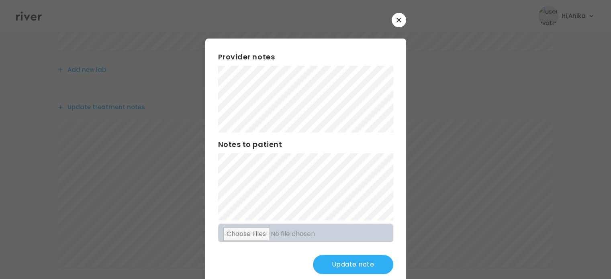
click at [339, 262] on button "Update note" at bounding box center [353, 264] width 80 height 19
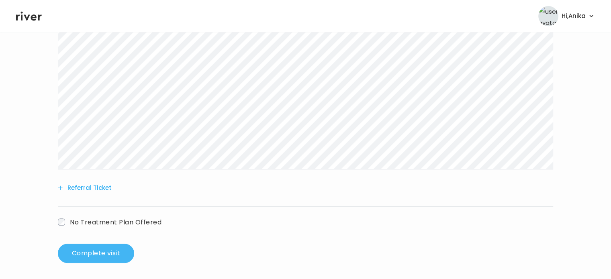
scroll to position [368, 0]
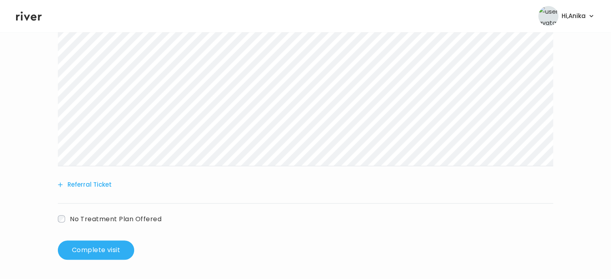
click at [104, 246] on button "Complete visit" at bounding box center [96, 250] width 76 height 19
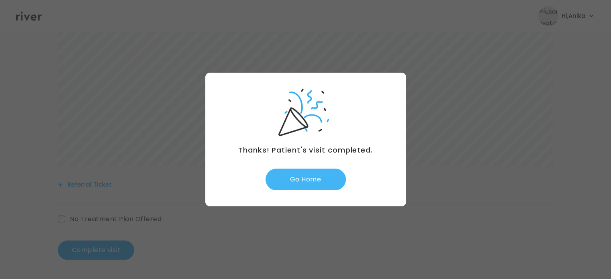
click at [305, 184] on button "Go Home" at bounding box center [306, 180] width 80 height 22
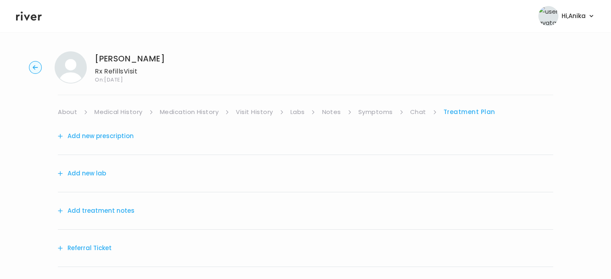
click at [114, 207] on button "Add treatment notes" at bounding box center [96, 210] width 77 height 11
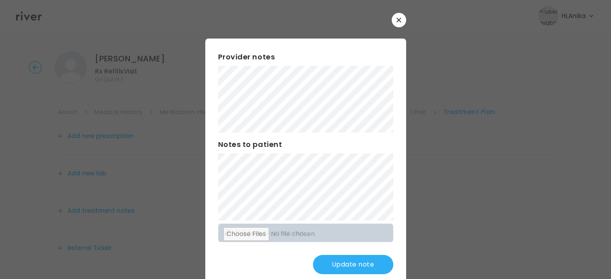
click at [334, 272] on button "Update note" at bounding box center [353, 264] width 80 height 19
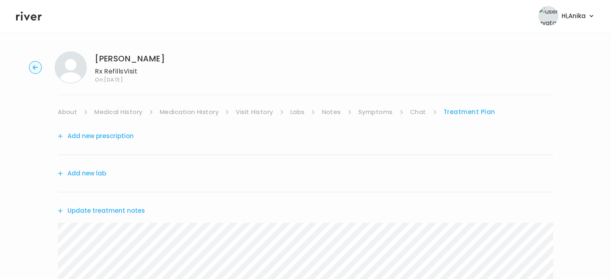
click at [380, 115] on link "Symptoms" at bounding box center [375, 111] width 35 height 11
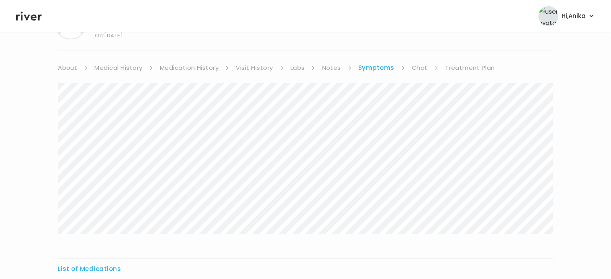
scroll to position [45, 0]
click at [470, 65] on link "Treatment Plan" at bounding box center [470, 67] width 50 height 11
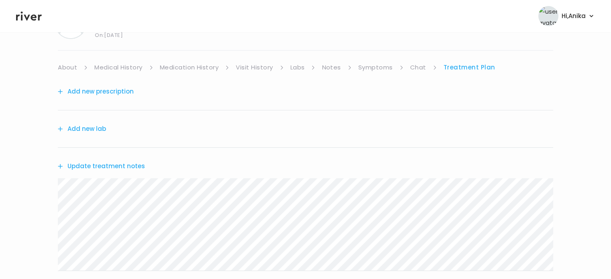
click at [125, 165] on button "Update treatment notes" at bounding box center [101, 166] width 87 height 11
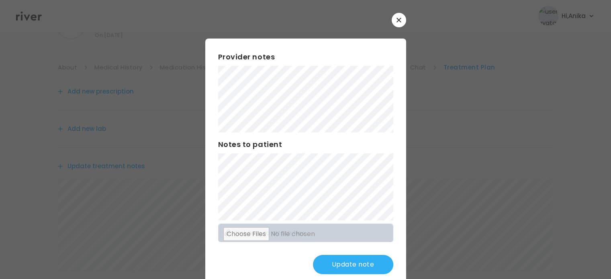
scroll to position [21, 0]
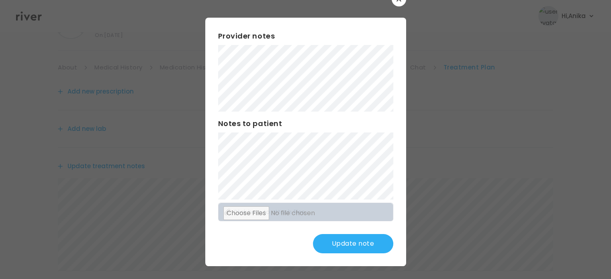
click at [334, 239] on button "Update note" at bounding box center [353, 243] width 80 height 19
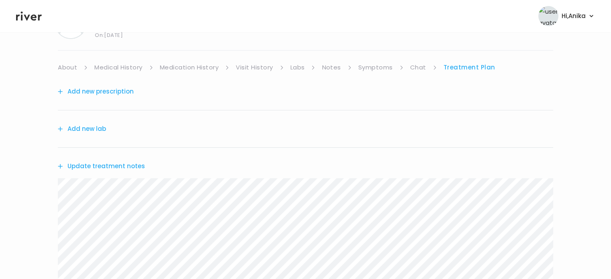
click at [117, 90] on button "Add new prescription" at bounding box center [96, 91] width 76 height 11
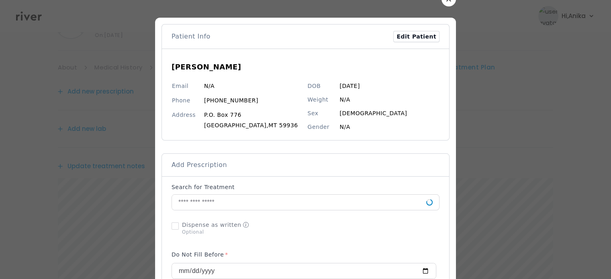
scroll to position [62, 0]
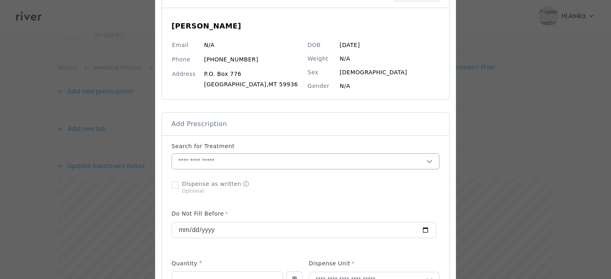
click at [243, 163] on input "text" at bounding box center [299, 161] width 254 height 15
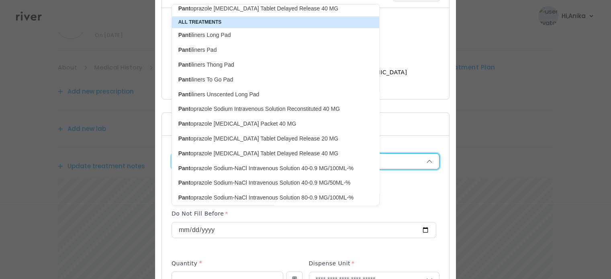
scroll to position [0, 0]
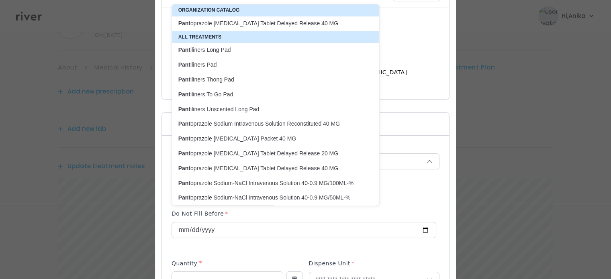
click at [284, 20] on p "Pant oprazole [MEDICAL_DATA] Tablet Delayed Release 40 MG" at bounding box center [270, 24] width 185 height 8
type input "**********"
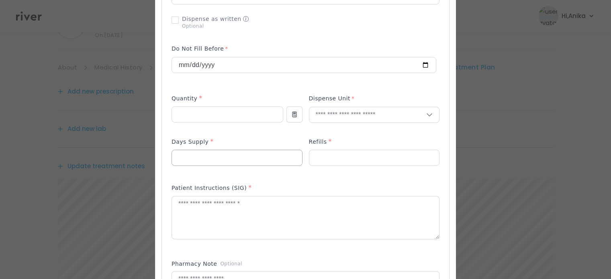
scroll to position [232, 0]
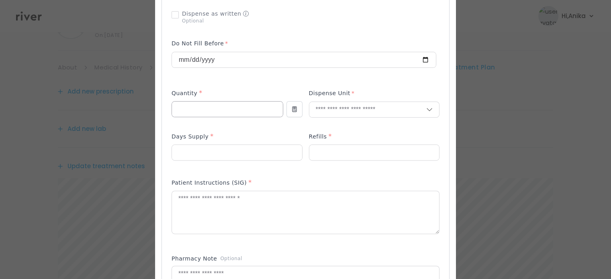
click at [240, 106] on input "number" at bounding box center [227, 109] width 111 height 15
type input "**"
click at [333, 106] on input "text" at bounding box center [367, 109] width 117 height 15
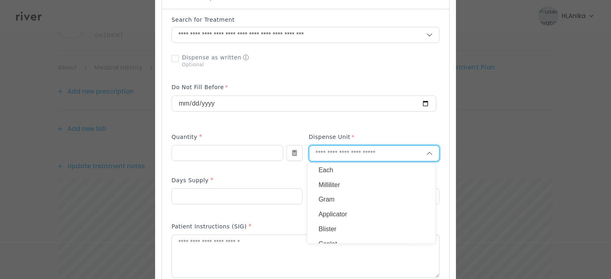
scroll to position [189, 0]
type input "******"
click at [326, 168] on p "Tablet" at bounding box center [372, 170] width 106 height 12
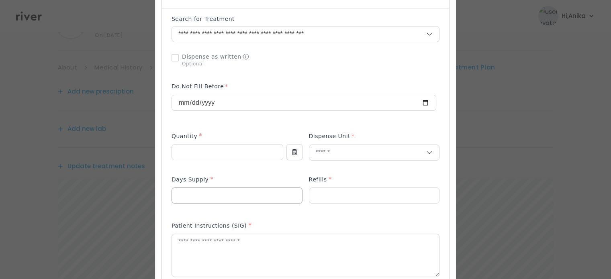
click at [250, 197] on input "number" at bounding box center [237, 195] width 130 height 15
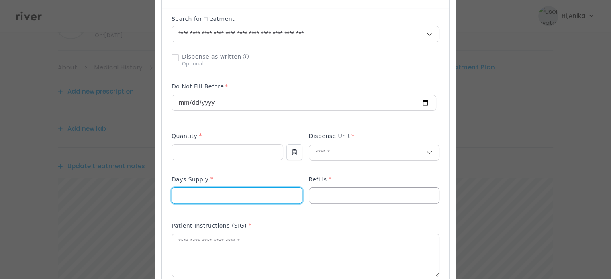
type input "**"
click at [344, 197] on input "number" at bounding box center [374, 195] width 130 height 15
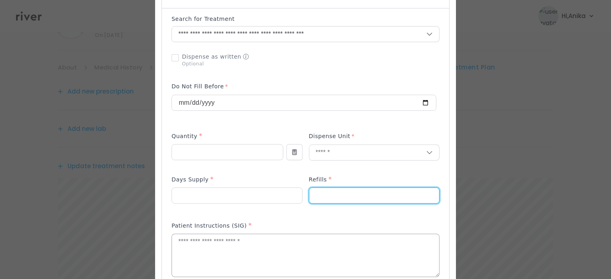
type input "*"
click at [326, 236] on textarea at bounding box center [305, 255] width 267 height 43
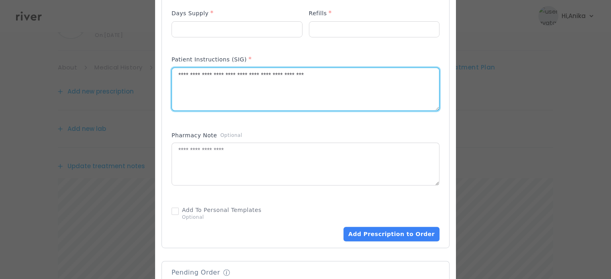
scroll to position [365, 0]
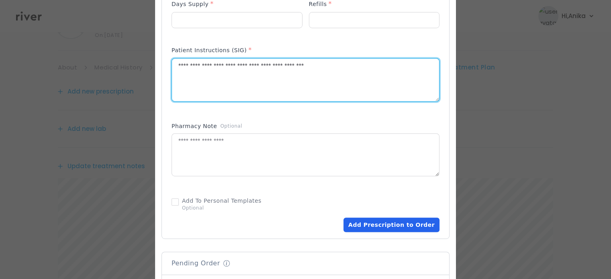
type textarea "**********"
click at [377, 222] on button "Add Prescription to Order" at bounding box center [391, 225] width 96 height 14
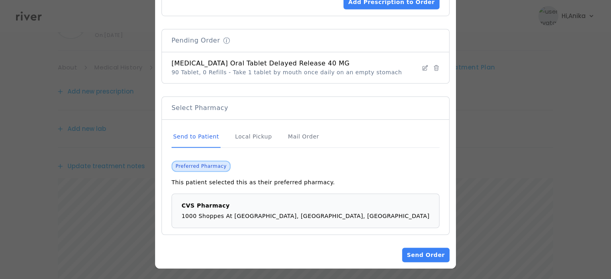
scroll to position [588, 0]
drag, startPoint x: 420, startPoint y: 253, endPoint x: 404, endPoint y: 122, distance: 132.8
click at [297, 133] on div "Mail Order" at bounding box center [303, 137] width 34 height 22
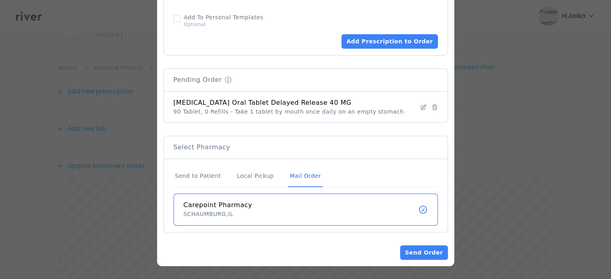
scroll to position [546, 0]
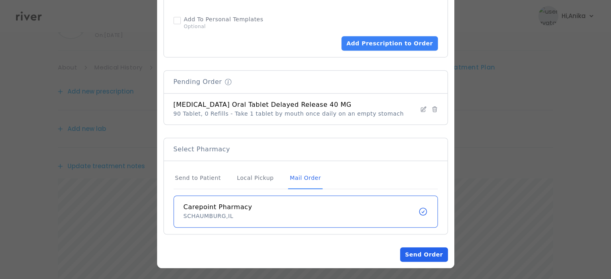
click at [431, 257] on button "Send Order" at bounding box center [423, 254] width 47 height 14
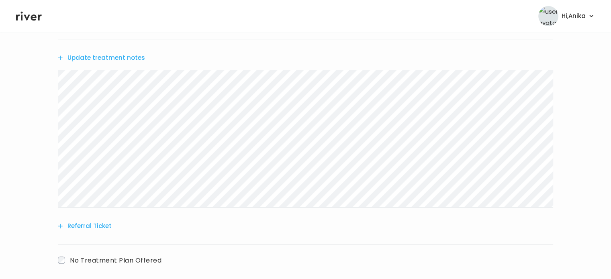
scroll to position [288, 0]
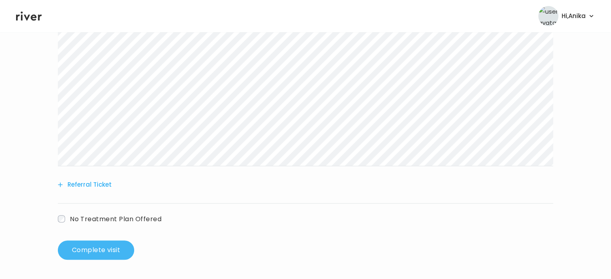
click at [101, 255] on button "Complete visit" at bounding box center [96, 250] width 76 height 19
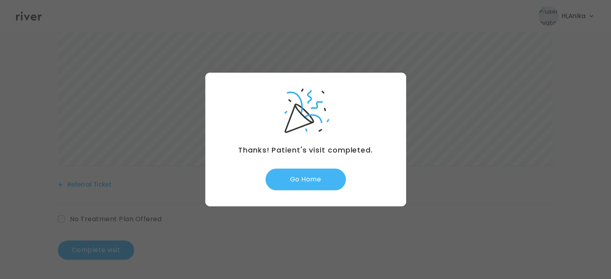
click at [300, 180] on button "Go Home" at bounding box center [306, 180] width 80 height 22
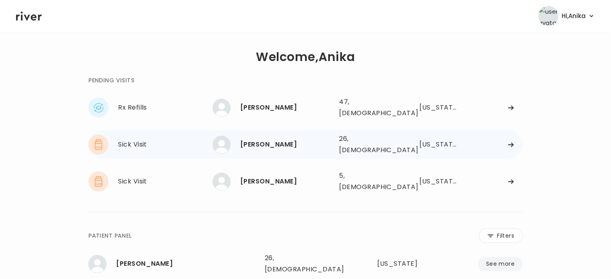
click at [266, 143] on div "Emma Frazzetto" at bounding box center [286, 144] width 92 height 11
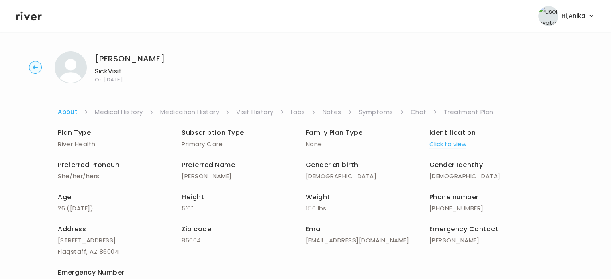
click at [259, 106] on div "Emma Frazzetto Sick Visit On: 26 Aug 2025 About Medical History Medication Hist…" at bounding box center [305, 190] width 611 height 291
click at [190, 108] on link "Medication History" at bounding box center [189, 111] width 59 height 11
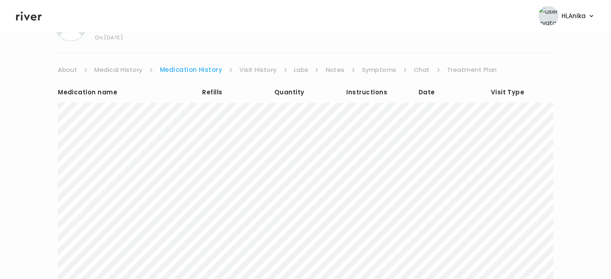
scroll to position [45, 0]
click at [34, 20] on icon at bounding box center [29, 16] width 26 height 12
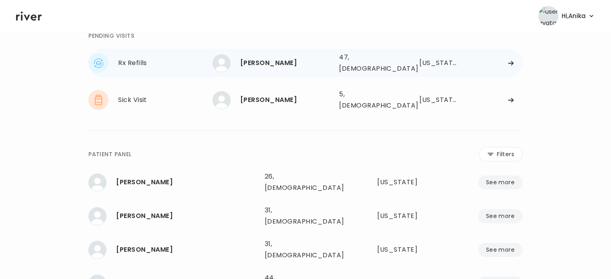
click at [279, 63] on div "Lisa Williamson" at bounding box center [286, 62] width 92 height 11
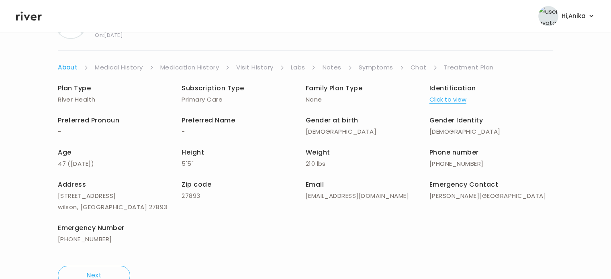
click at [457, 96] on button "Click to view" at bounding box center [447, 99] width 37 height 11
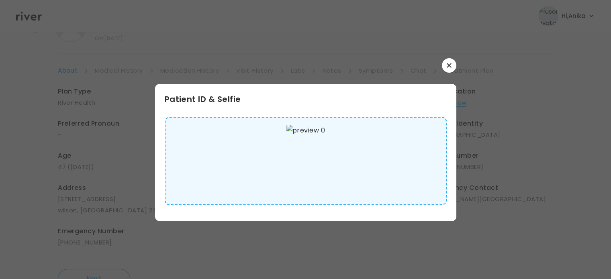
scroll to position [41, 0]
click at [454, 64] on button "button" at bounding box center [449, 65] width 14 height 14
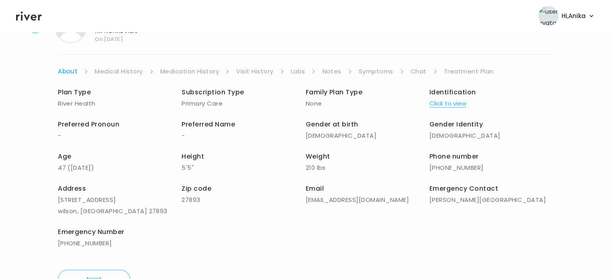
click at [141, 64] on div "Lisa Williamson Rx Refills Visit On: 26 Aug 2025 About Medical History Medicati…" at bounding box center [305, 149] width 611 height 291
click at [134, 74] on link "Medical History" at bounding box center [119, 71] width 48 height 11
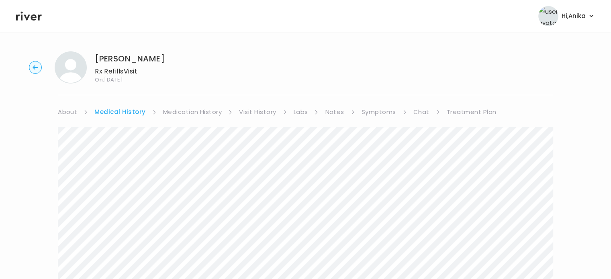
click at [199, 106] on div "Lisa Williamson Rx Refills Visit On: 26 Aug 2025 About Medical History Medicati…" at bounding box center [305, 276] width 611 height 462
click at [198, 112] on link "Medication History" at bounding box center [192, 111] width 59 height 11
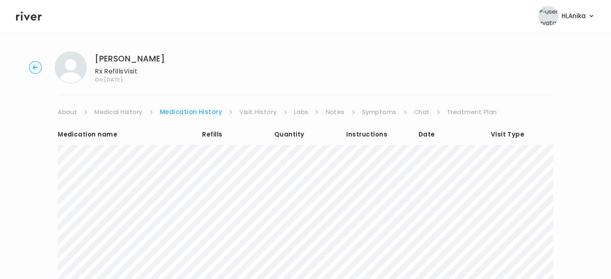
click at [259, 109] on link "Visit History" at bounding box center [257, 111] width 37 height 11
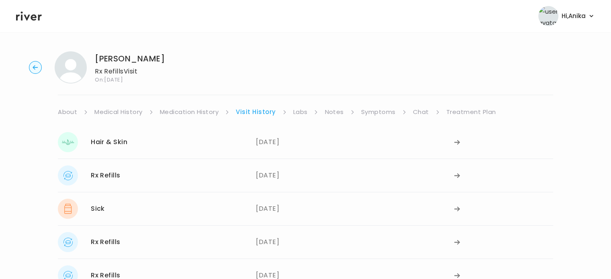
click at [301, 111] on link "Labs" at bounding box center [300, 111] width 14 height 11
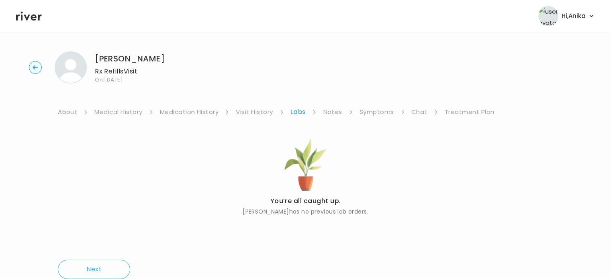
click at [333, 112] on link "Notes" at bounding box center [332, 111] width 19 height 11
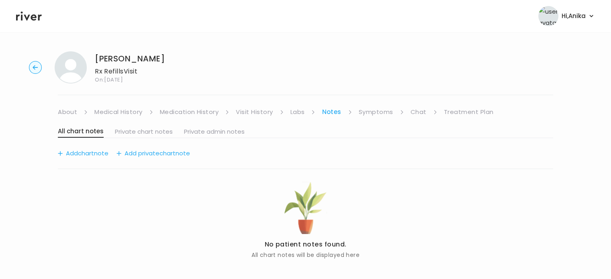
click at [367, 112] on link "Symptoms" at bounding box center [376, 111] width 35 height 11
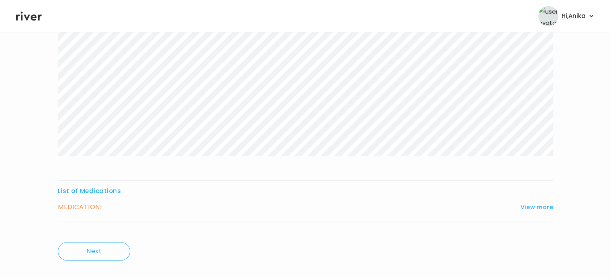
scroll to position [157, 0]
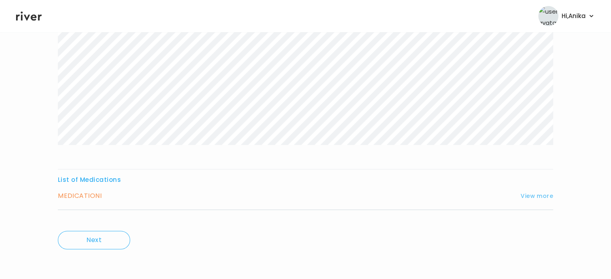
click at [531, 196] on button "View more" at bounding box center [537, 196] width 33 height 10
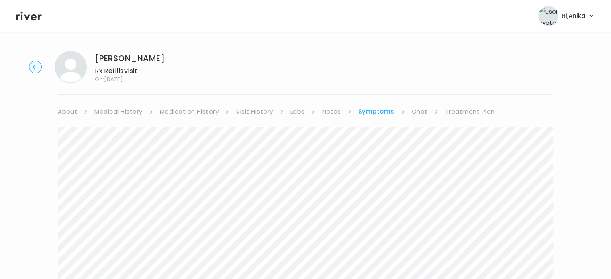
scroll to position [0, 0]
click at [191, 109] on link "Medication History" at bounding box center [189, 111] width 59 height 11
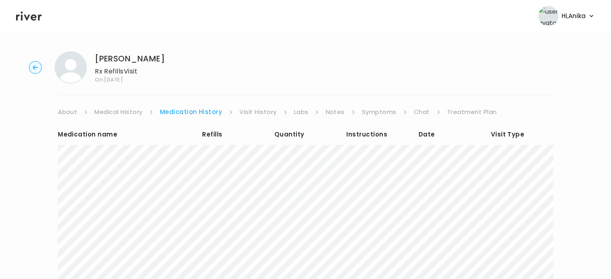
click at [257, 115] on link "Visit History" at bounding box center [257, 111] width 37 height 11
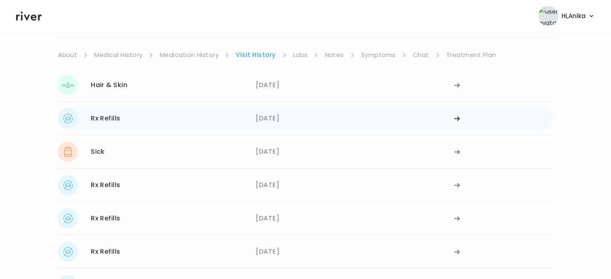
click at [289, 117] on div "05/12/2025" at bounding box center [355, 118] width 198 height 20
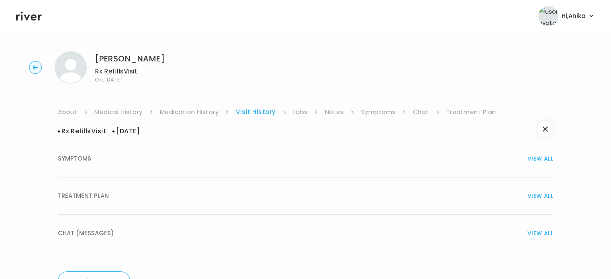
click at [309, 191] on div "TREATMENT PLAN VIEW ALL" at bounding box center [305, 195] width 495 height 11
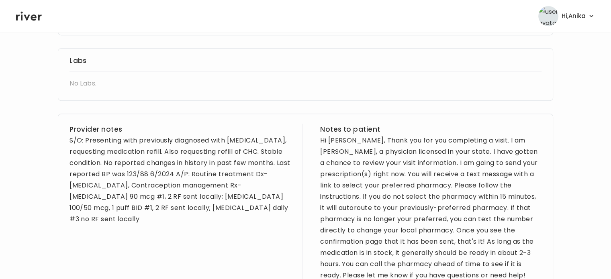
scroll to position [397, 0]
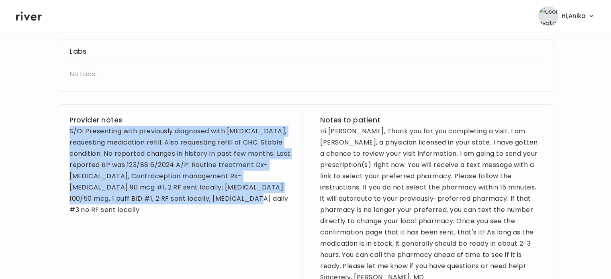
drag, startPoint x: 209, startPoint y: 204, endPoint x: 69, endPoint y: 135, distance: 156.7
click at [69, 135] on div "Provider notes S/O: Presenting with previously diagnosed with asthma, requestin…" at bounding box center [305, 199] width 495 height 190
copy div "S/O: Presenting with previously diagnosed with asthma, requesting medication re…"
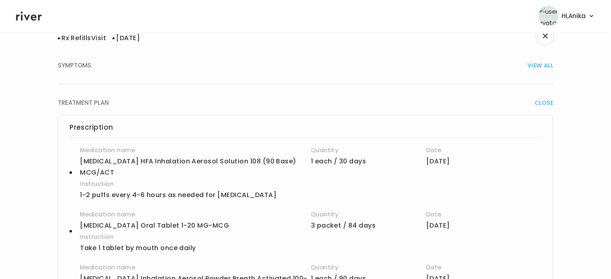
scroll to position [69, 0]
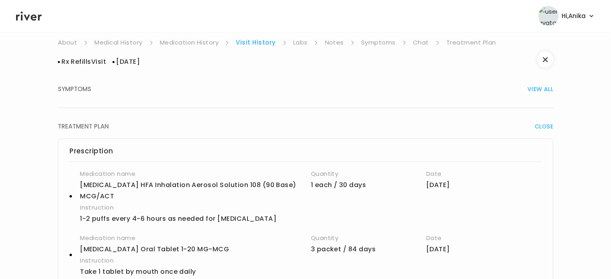
click at [377, 44] on link "Symptoms" at bounding box center [378, 42] width 35 height 11
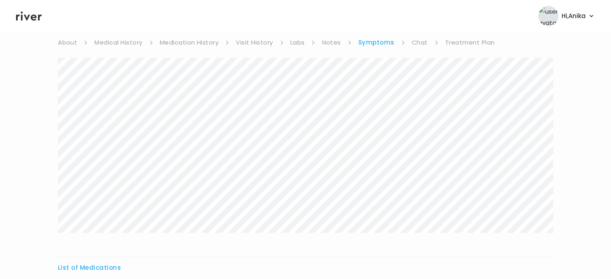
click at [458, 45] on link "Treatment Plan" at bounding box center [470, 42] width 50 height 11
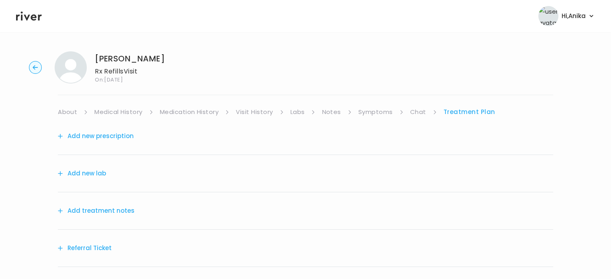
click at [101, 213] on button "Add treatment notes" at bounding box center [96, 210] width 77 height 11
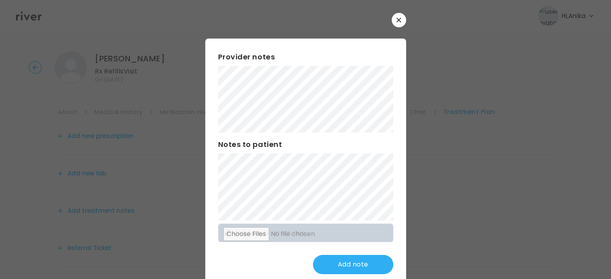
click at [380, 135] on div "Provider notes Notes to patient Click here to attach files Add note" at bounding box center [305, 163] width 201 height 249
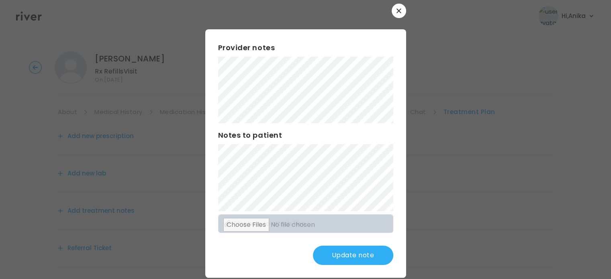
scroll to position [21, 0]
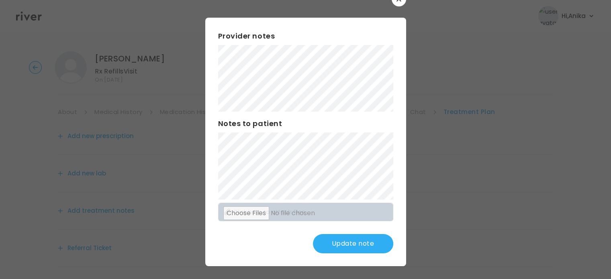
click at [349, 238] on button "Update note" at bounding box center [353, 243] width 80 height 19
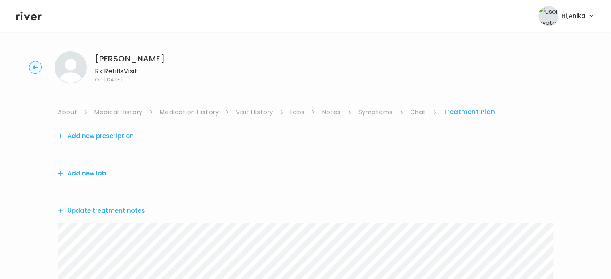
click at [110, 136] on button "Add new prescription" at bounding box center [96, 136] width 76 height 11
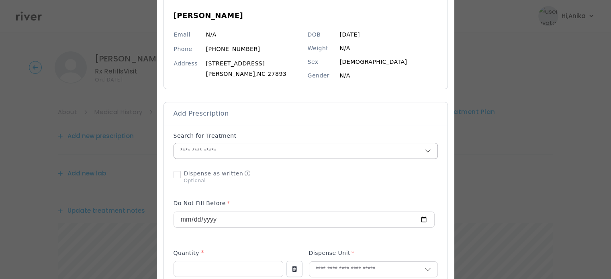
scroll to position [95, 0]
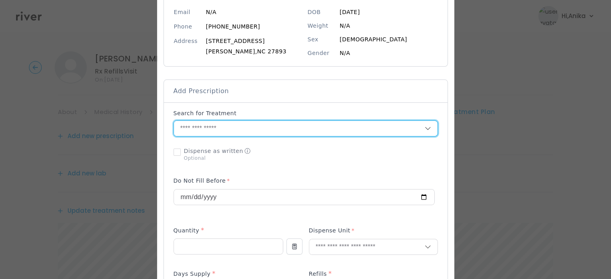
click at [231, 133] on input "text" at bounding box center [299, 128] width 251 height 15
type input "*"
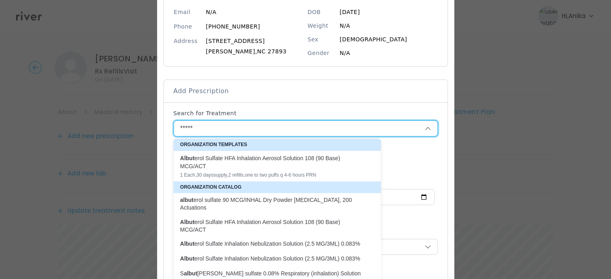
click at [245, 158] on div "Albut erol Sulfate HFA Inhalation Aerosol Solution 108 (90 Base) MCG/ACT" at bounding box center [272, 162] width 185 height 16
type input "**********"
type input "*"
type input "**"
type input "*"
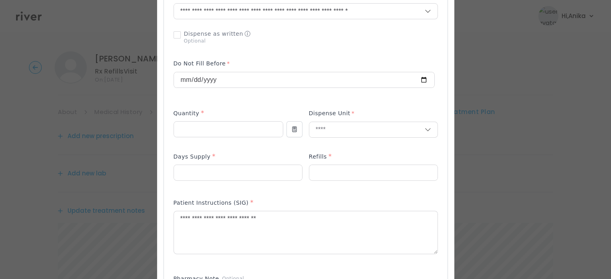
scroll to position [217, 0]
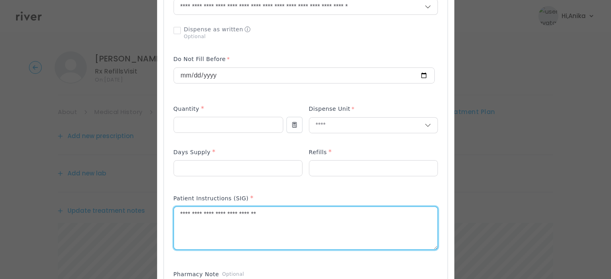
drag, startPoint x: 208, startPoint y: 215, endPoint x: 172, endPoint y: 214, distance: 36.2
click at [174, 214] on textarea "**********" at bounding box center [306, 228] width 264 height 43
click at [220, 215] on textarea "**********" at bounding box center [306, 228] width 264 height 43
click at [277, 213] on textarea "**********" at bounding box center [306, 228] width 264 height 43
click at [262, 214] on textarea "**********" at bounding box center [306, 228] width 264 height 43
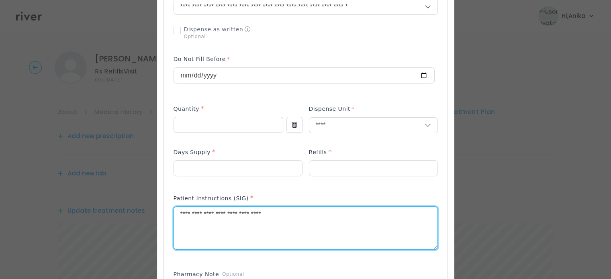
drag, startPoint x: 275, startPoint y: 215, endPoint x: 264, endPoint y: 212, distance: 11.7
click at [264, 212] on textarea "**********" at bounding box center [306, 228] width 264 height 43
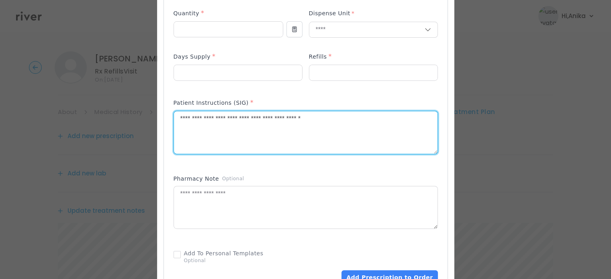
scroll to position [393, 0]
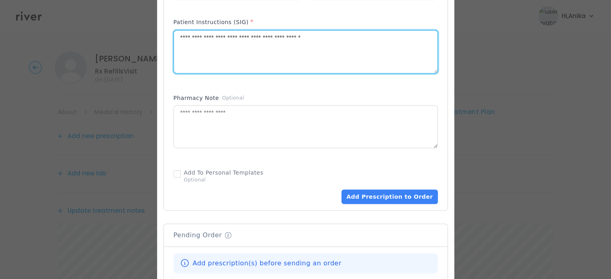
type textarea "**********"
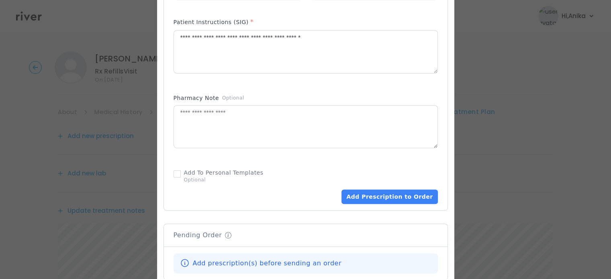
click at [366, 204] on div "Add Prescription to Order" at bounding box center [306, 7] width 284 height 406
click at [366, 198] on button "Add Prescription to Order" at bounding box center [389, 197] width 96 height 14
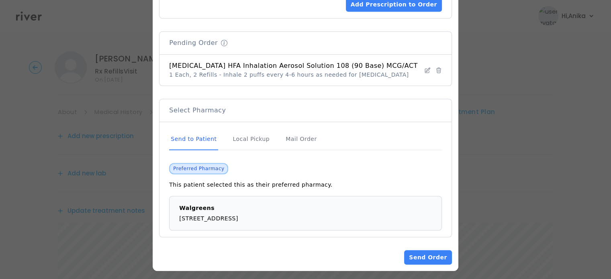
scroll to position [588, 0]
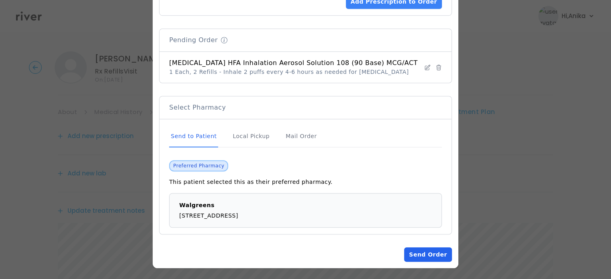
click at [427, 252] on button "Send Order" at bounding box center [427, 254] width 47 height 14
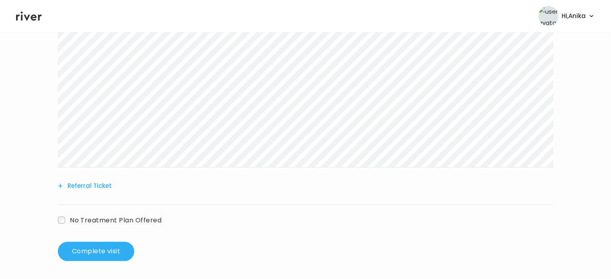
scroll to position [299, 0]
click at [109, 253] on button "Complete visit" at bounding box center [96, 250] width 76 height 19
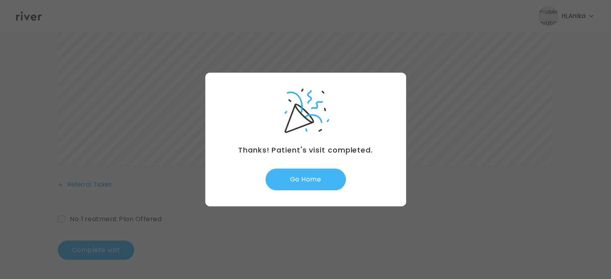
click at [302, 174] on button "Go Home" at bounding box center [306, 180] width 80 height 22
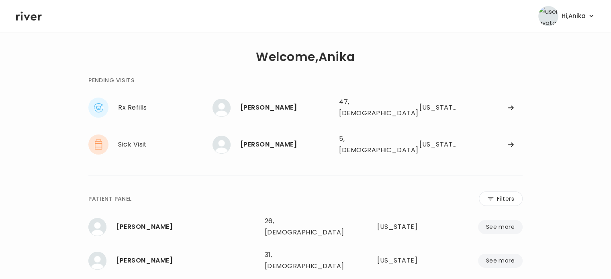
click at [27, 18] on icon at bounding box center [29, 16] width 26 height 9
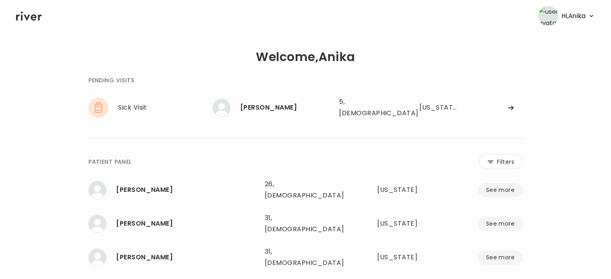
click at [43, 115] on div "**********" at bounding box center [305, 216] width 579 height 343
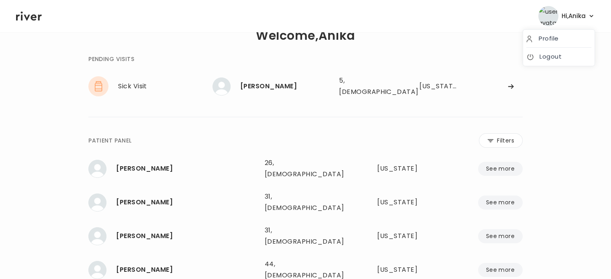
click at [580, 17] on span "Hi, Anika" at bounding box center [574, 15] width 24 height 11
click at [135, 85] on div "Sick Visit" at bounding box center [165, 86] width 94 height 11
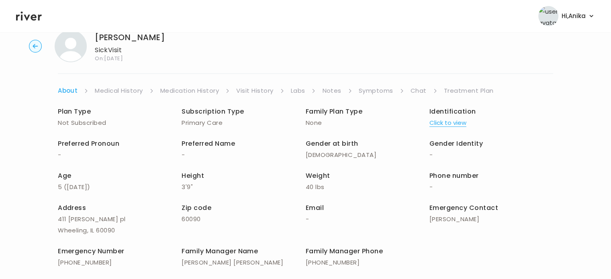
click at [413, 91] on link "Chat" at bounding box center [419, 90] width 16 height 11
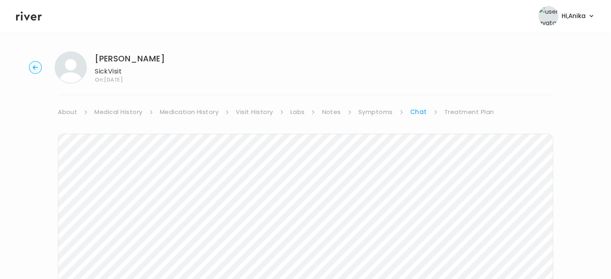
click at [34, 65] on circle "button" at bounding box center [35, 67] width 12 height 12
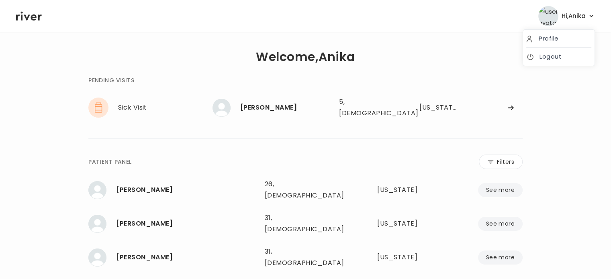
click at [586, 18] on button "Hi, Anika" at bounding box center [566, 16] width 57 height 20
click at [551, 60] on link "Logout" at bounding box center [558, 56] width 65 height 11
